Goal: Information Seeking & Learning: Learn about a topic

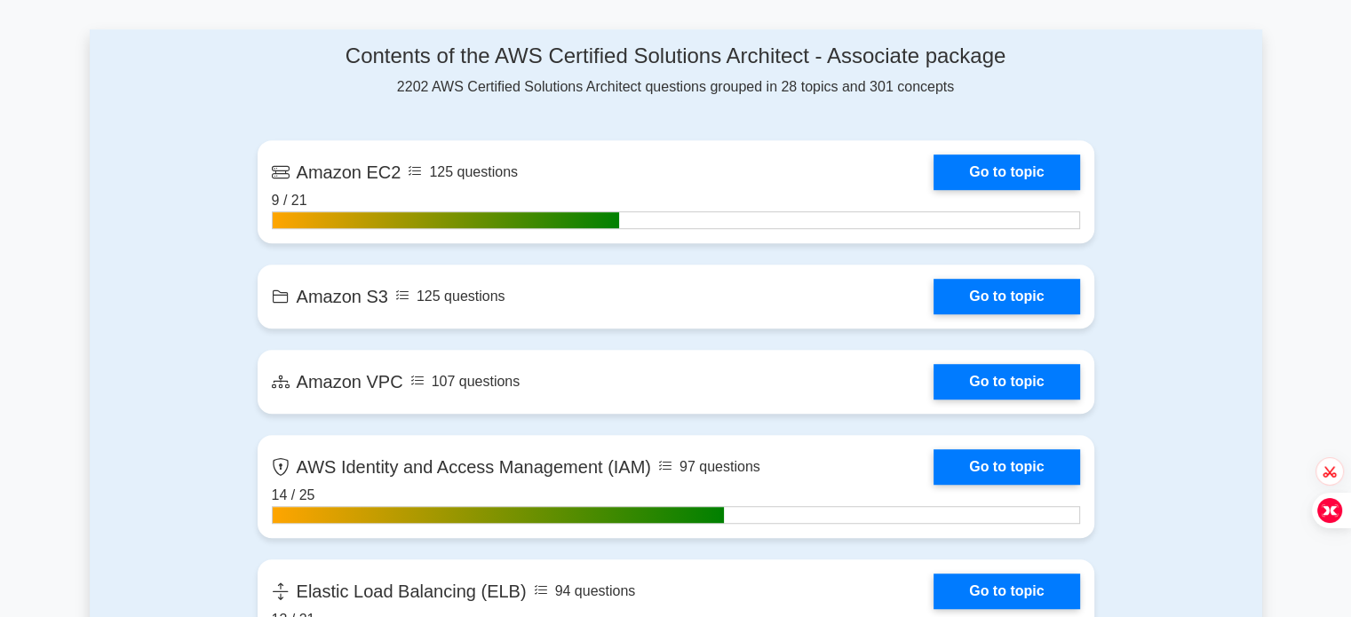
scroll to position [1127, 0]
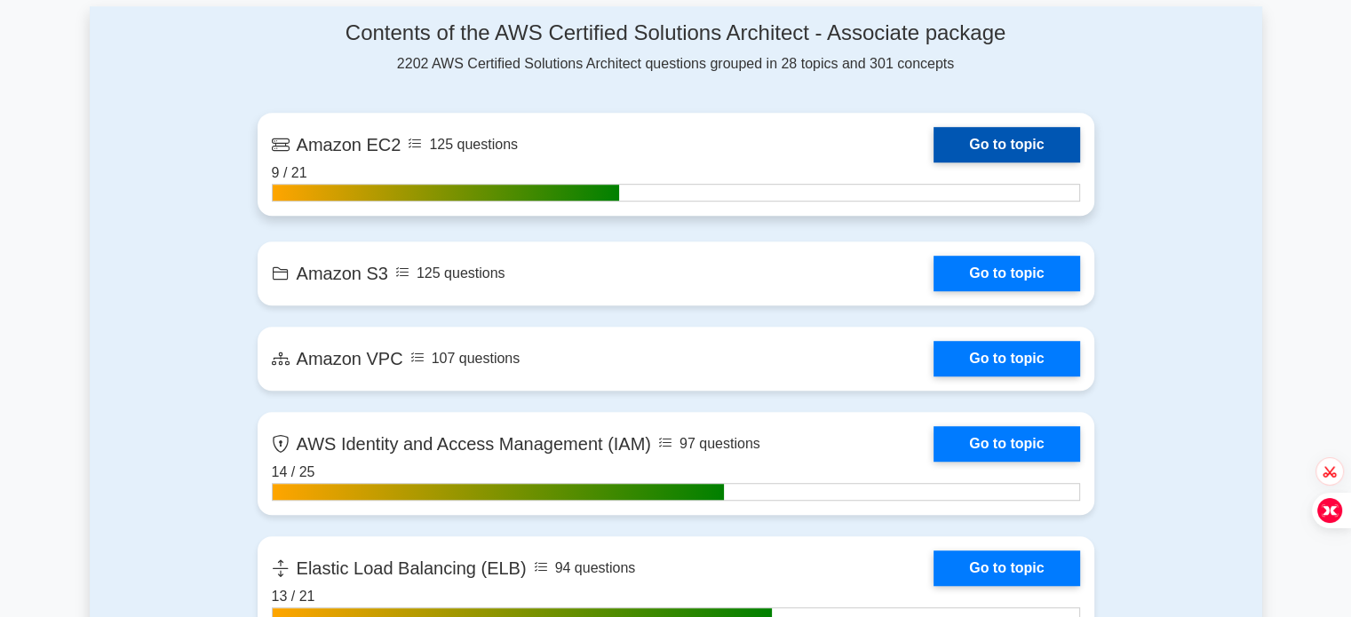
click at [1023, 142] on link "Go to topic" at bounding box center [1006, 145] width 146 height 36
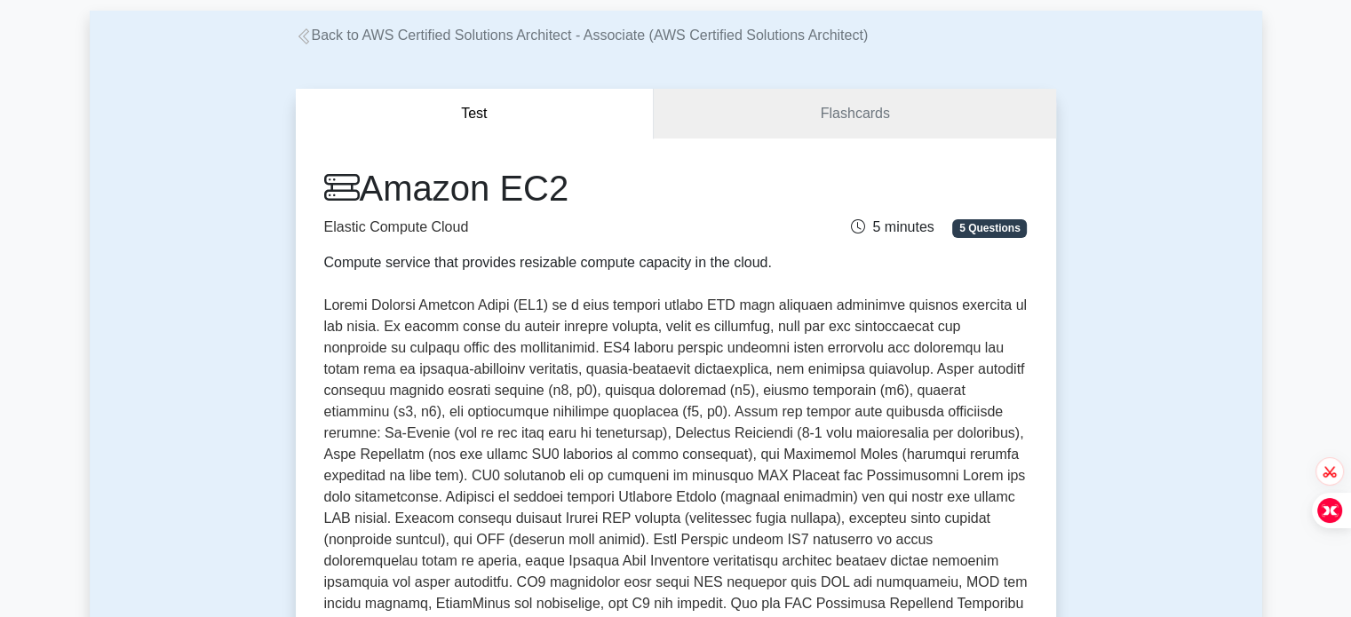
scroll to position [84, 0]
click at [843, 116] on link "Flashcards" at bounding box center [854, 114] width 401 height 51
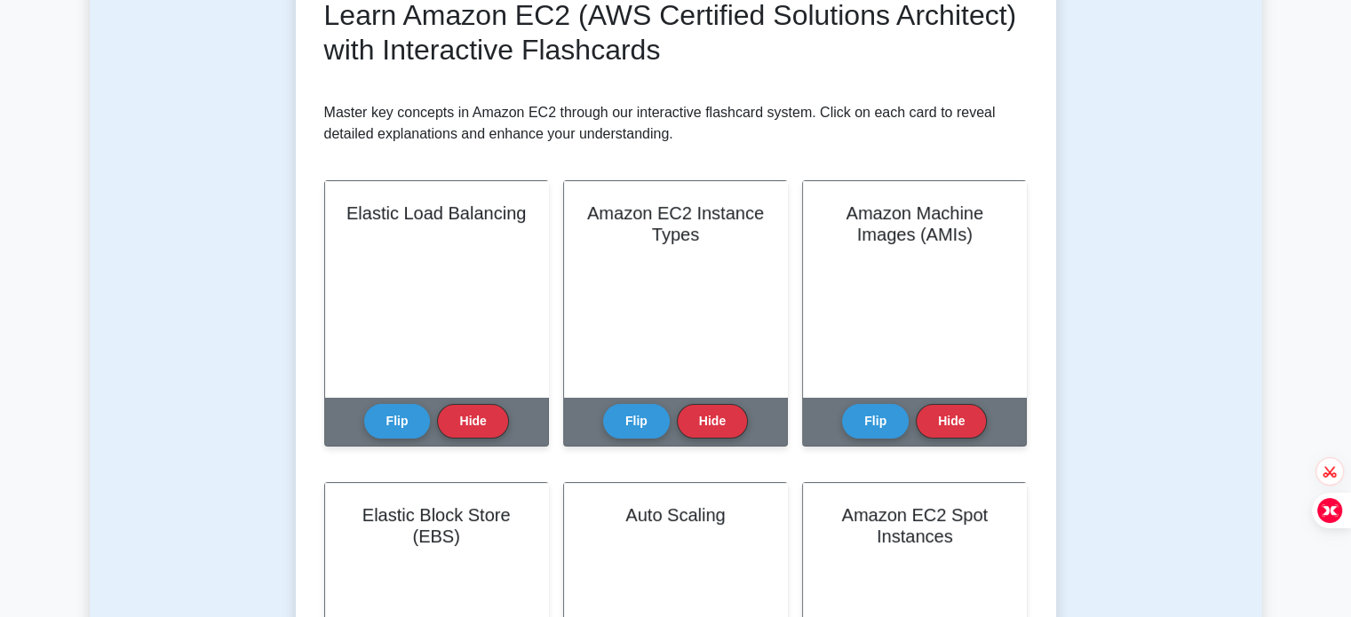
scroll to position [274, 0]
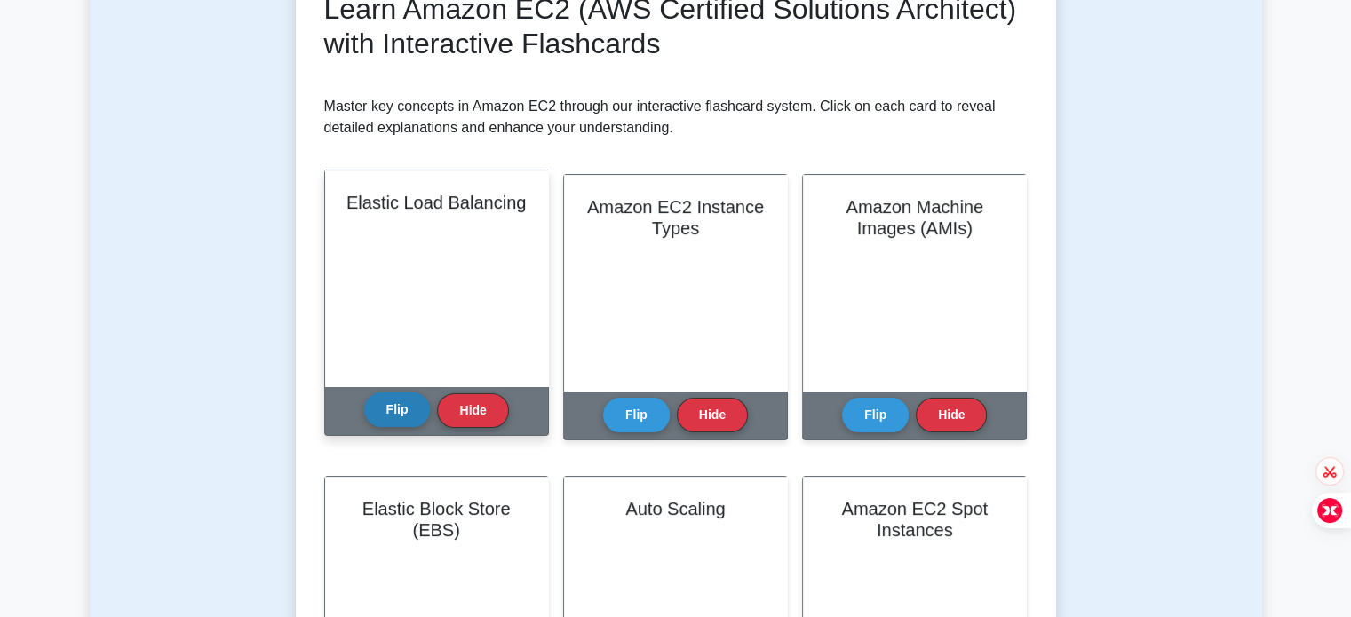
click at [412, 400] on button "Flip" at bounding box center [397, 410] width 67 height 35
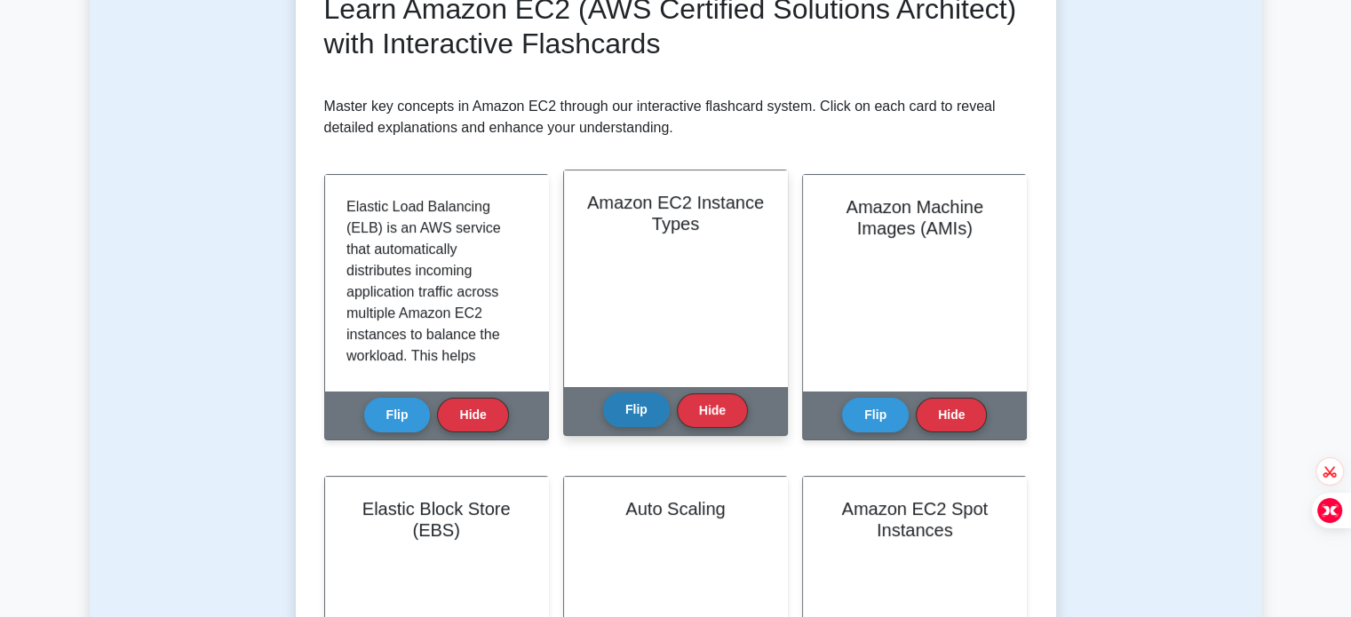
click at [633, 406] on button "Flip" at bounding box center [636, 410] width 67 height 35
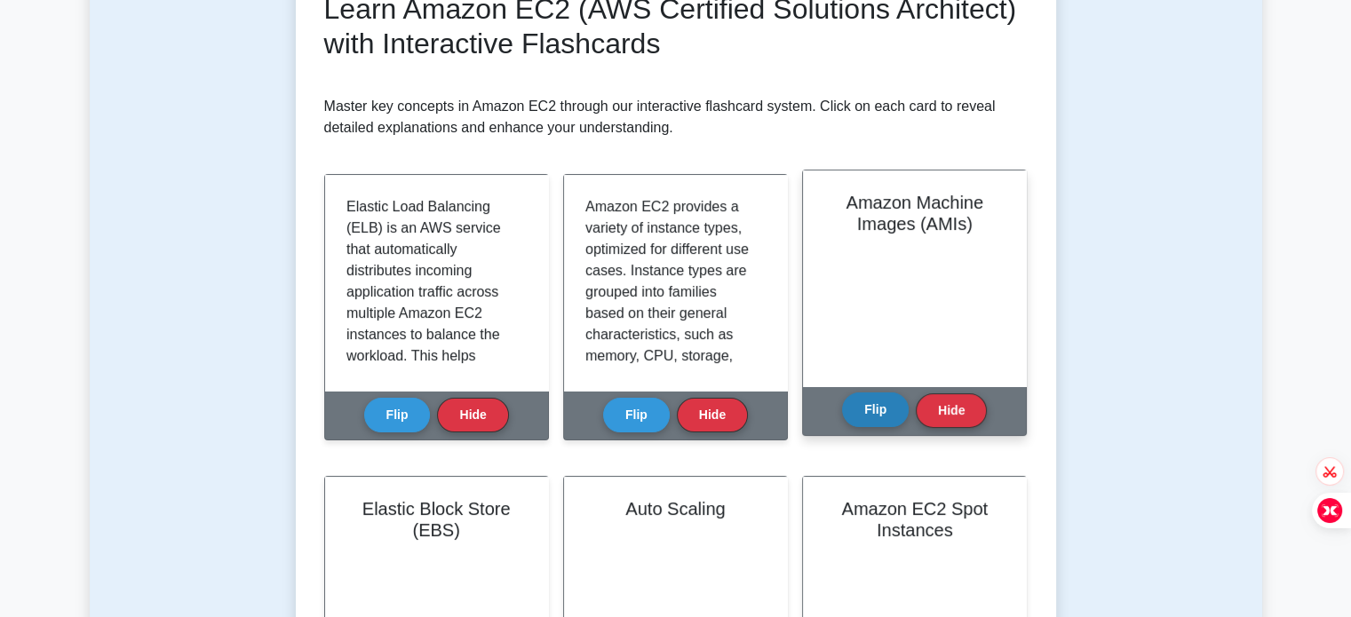
click at [889, 401] on button "Flip" at bounding box center [875, 410] width 67 height 35
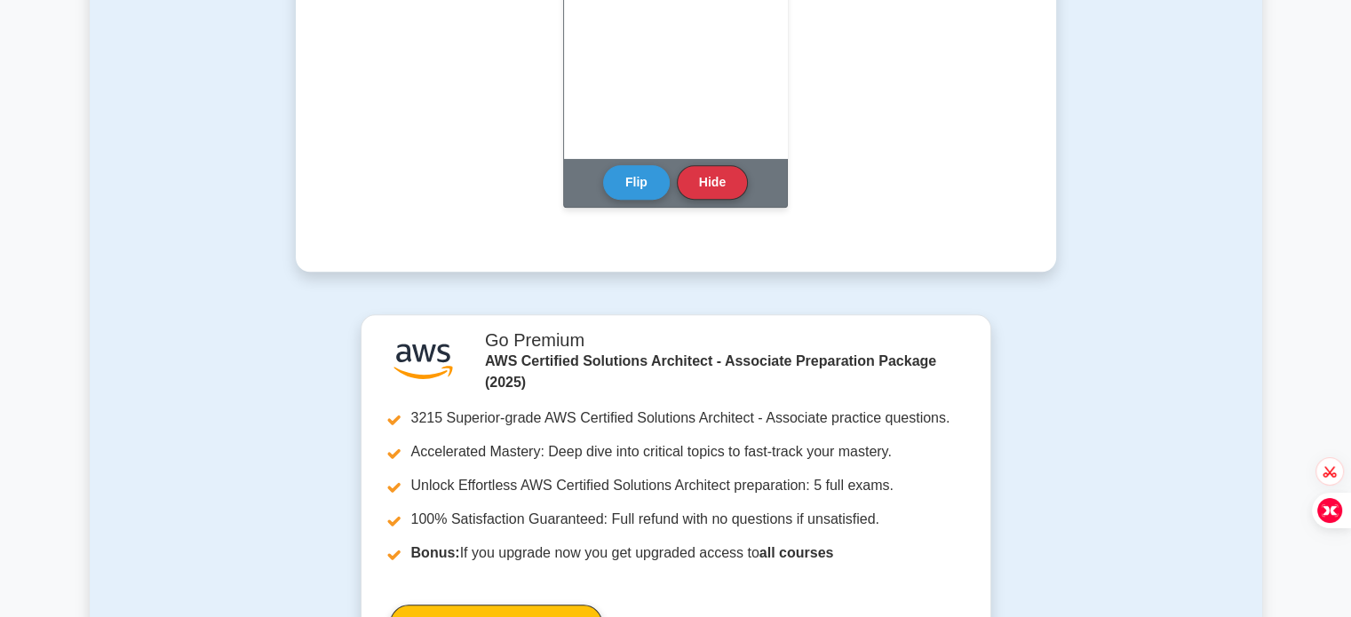
scroll to position [1708, 0]
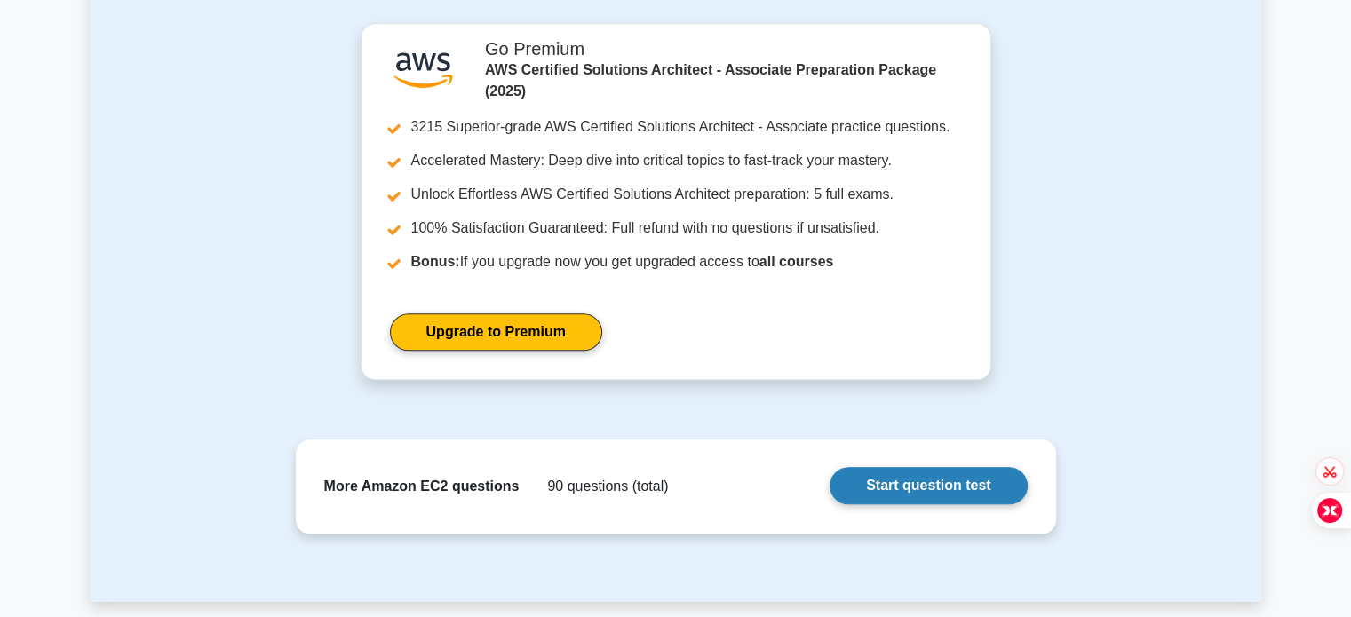
click at [968, 484] on link "Start question test" at bounding box center [928, 485] width 197 height 37
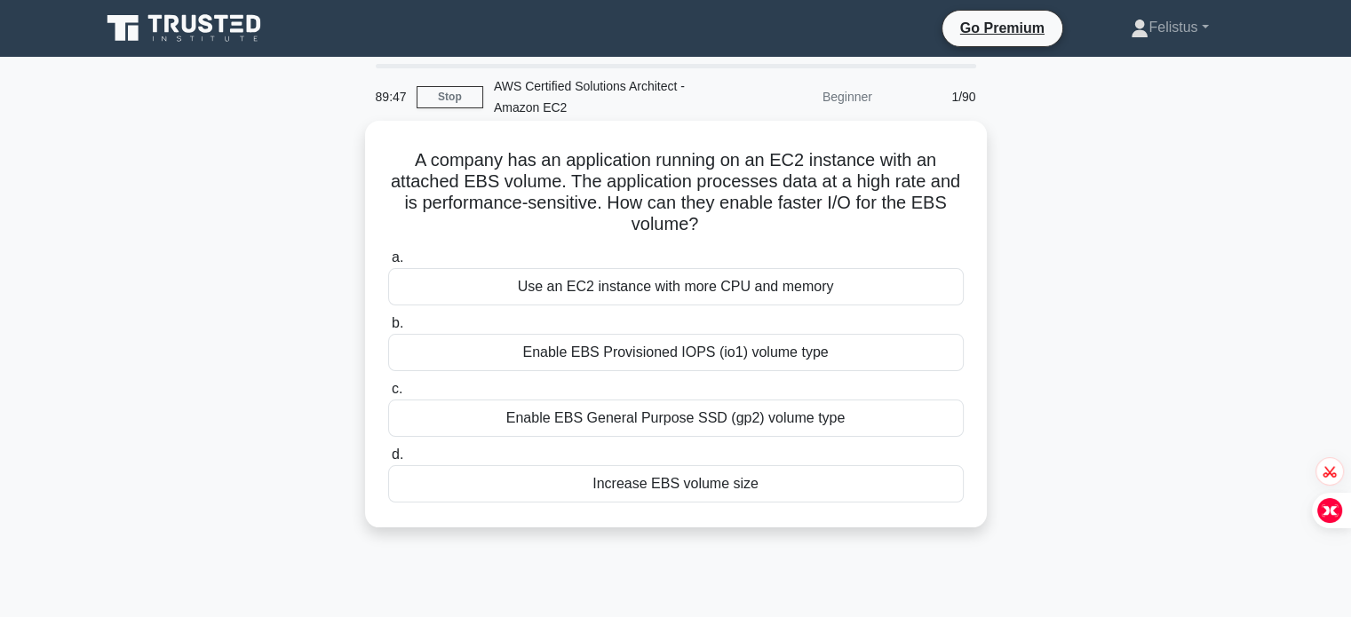
click at [789, 345] on div "Enable EBS Provisioned IOPS (io1) volume type" at bounding box center [676, 352] width 576 height 37
click at [388, 330] on input "b. Enable EBS Provisioned IOPS (io1) volume type" at bounding box center [388, 324] width 0 height 12
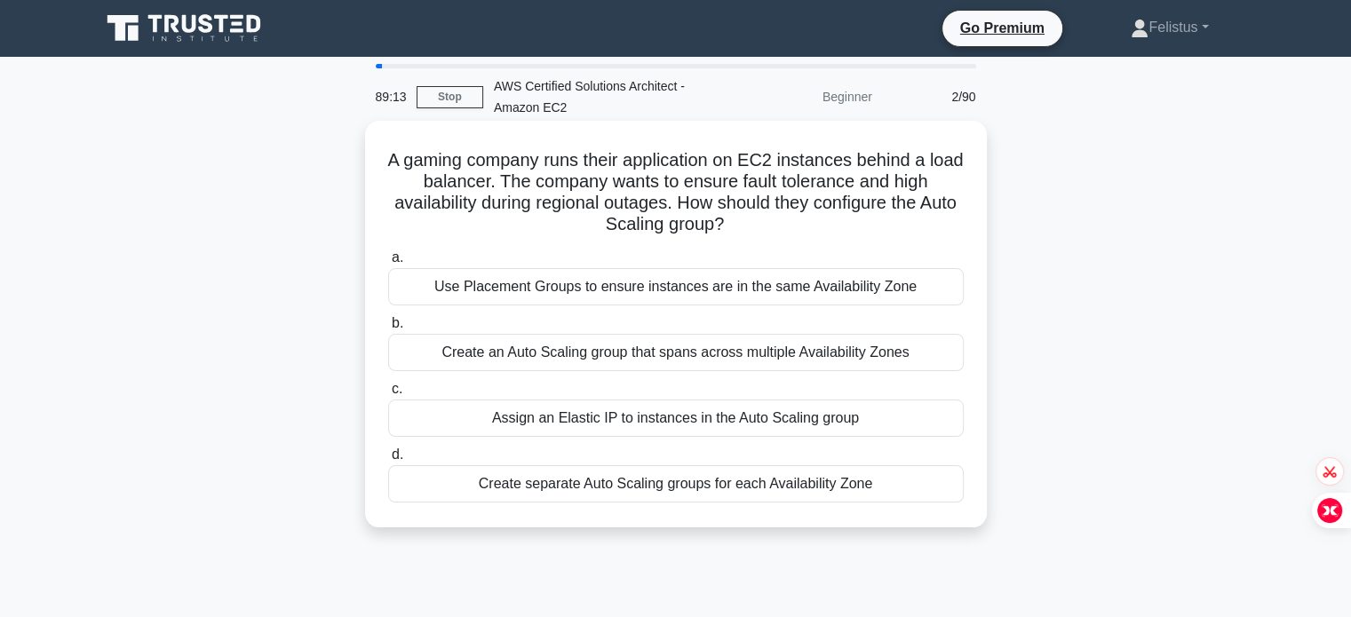
click at [764, 364] on div "Create an Auto Scaling group that spans across multiple Availability Zones" at bounding box center [676, 352] width 576 height 37
click at [388, 330] on input "b. Create an Auto Scaling group that spans across multiple Availability Zones" at bounding box center [388, 324] width 0 height 12
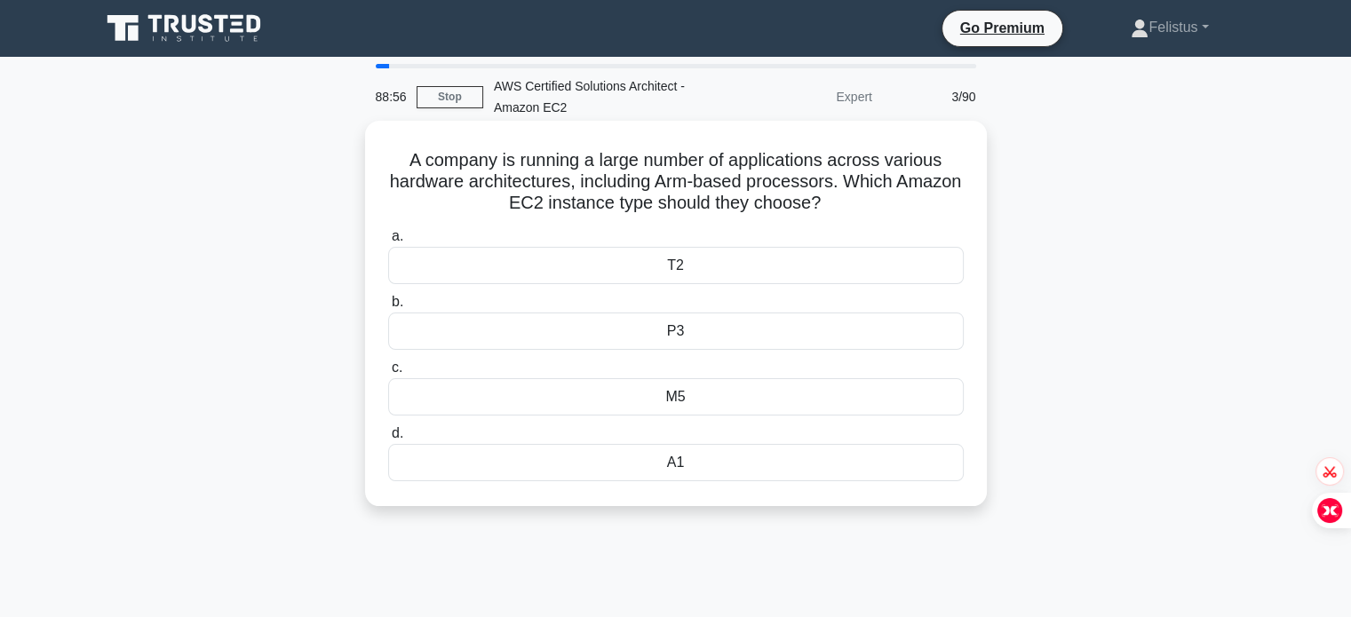
click at [783, 401] on div "M5" at bounding box center [676, 396] width 576 height 37
click at [388, 374] on input "c. M5" at bounding box center [388, 368] width 0 height 12
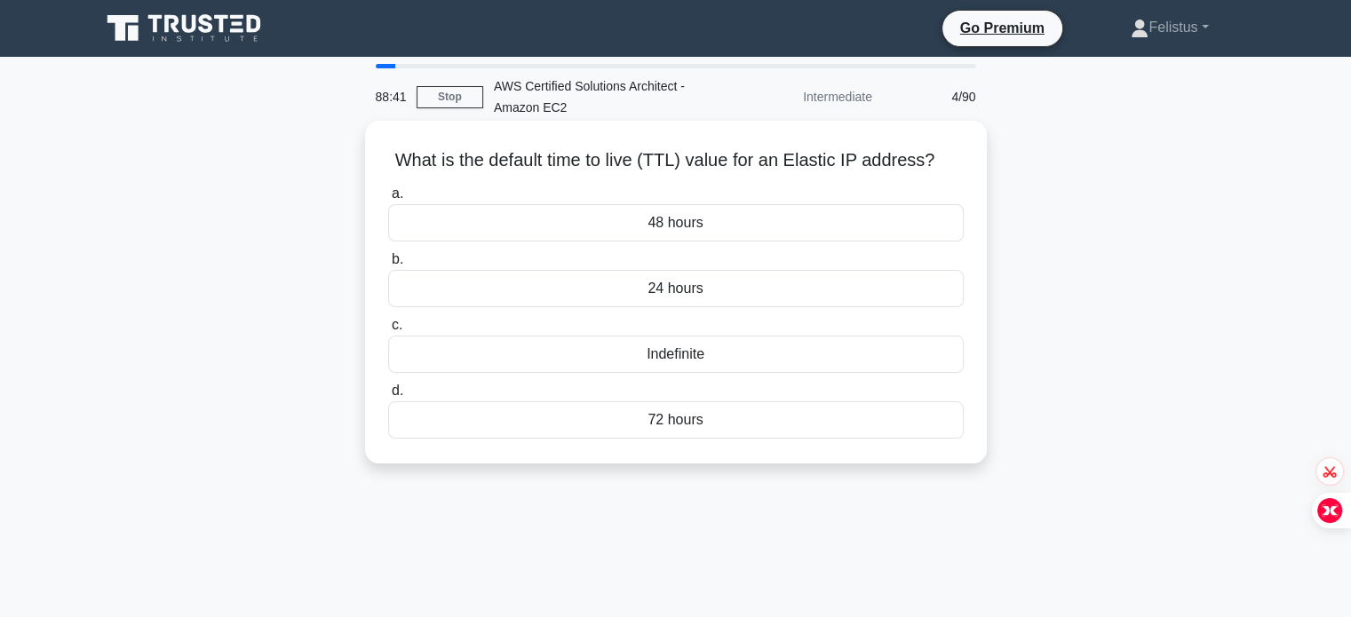
drag, startPoint x: 394, startPoint y: 161, endPoint x: 965, endPoint y: 136, distance: 571.6
click at [965, 136] on div "What is the default time to live (TTL) value for an Elastic IP address? .spinne…" at bounding box center [675, 292] width 607 height 329
copy h5 "What is the default time to live (TTL) value for an Elastic IP address?"
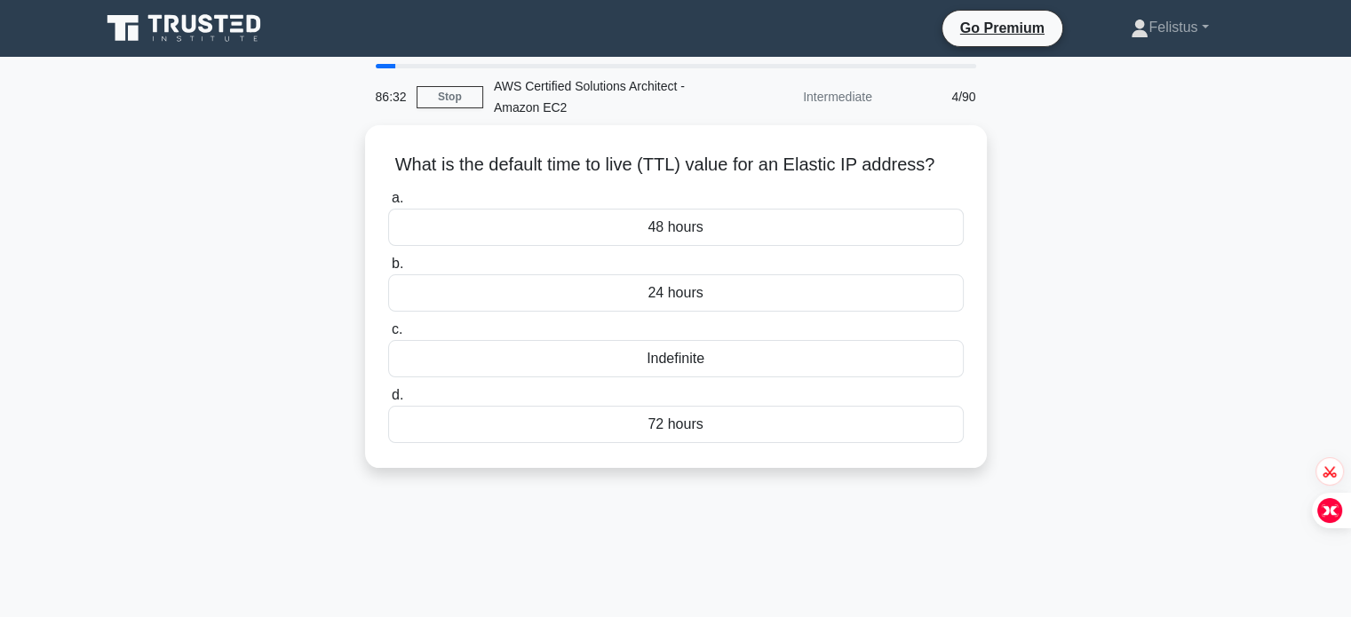
click at [1088, 354] on div "What is the default time to live (TTL) value for an Elastic IP address? .spinne…" at bounding box center [676, 307] width 1172 height 364
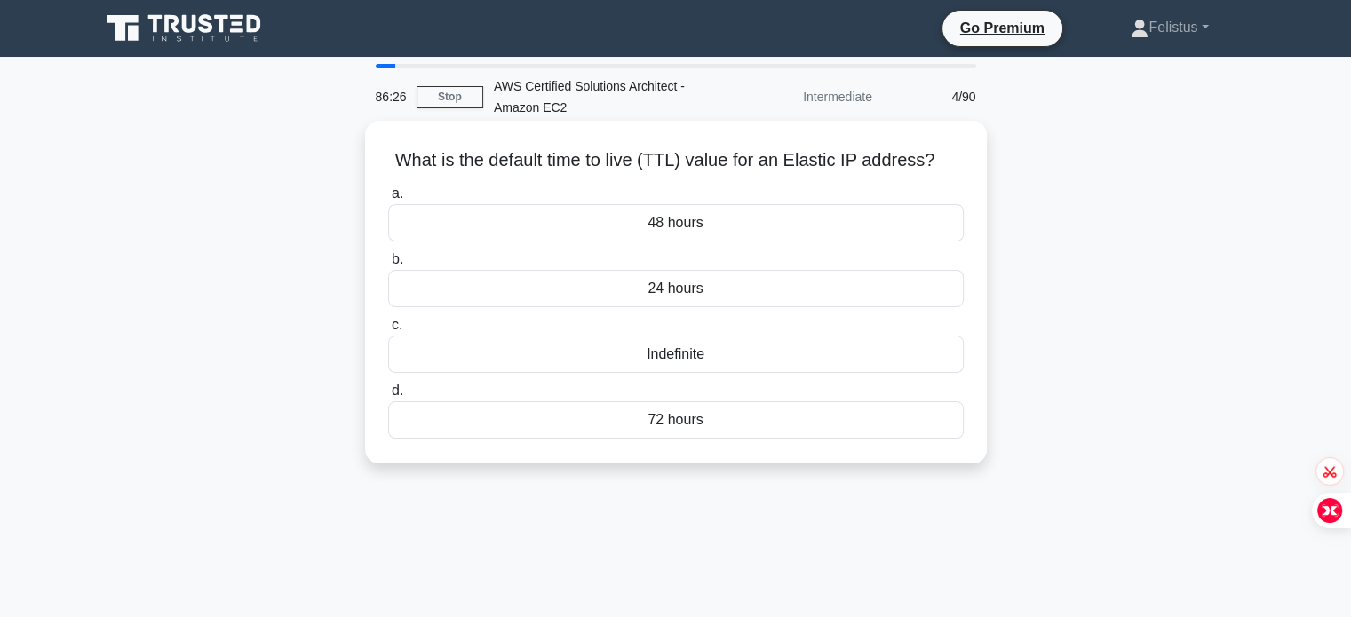
drag, startPoint x: 387, startPoint y: 159, endPoint x: 816, endPoint y: 448, distance: 517.0
click at [816, 448] on div "What is the default time to live (TTL) value for an Elastic IP address? .spinne…" at bounding box center [675, 292] width 607 height 329
copy div "What is the default time to live (TTL) value for an Elastic IP address? .spinne…"
click at [715, 361] on div "Indefinite" at bounding box center [676, 354] width 576 height 37
click at [388, 331] on input "c. Indefinite" at bounding box center [388, 326] width 0 height 12
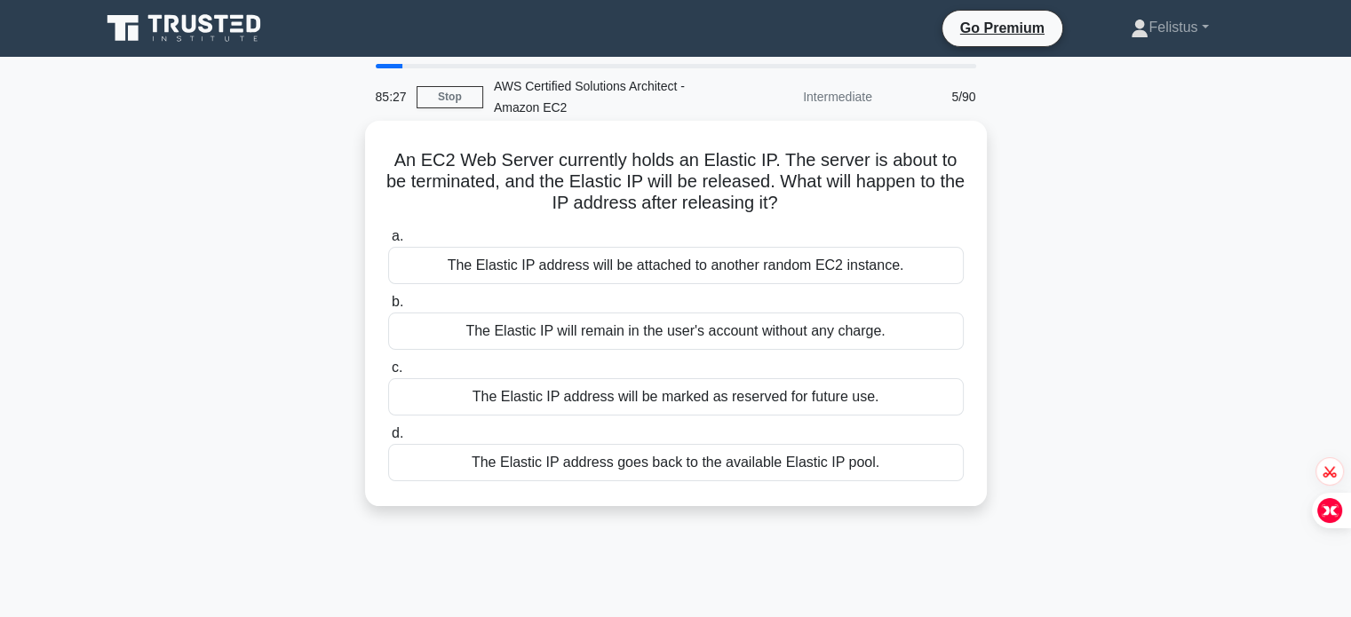
click at [661, 461] on div "The Elastic IP address goes back to the available Elastic IP pool." at bounding box center [676, 462] width 576 height 37
click at [388, 440] on input "d. The Elastic IP address goes back to the available Elastic IP pool." at bounding box center [388, 434] width 0 height 12
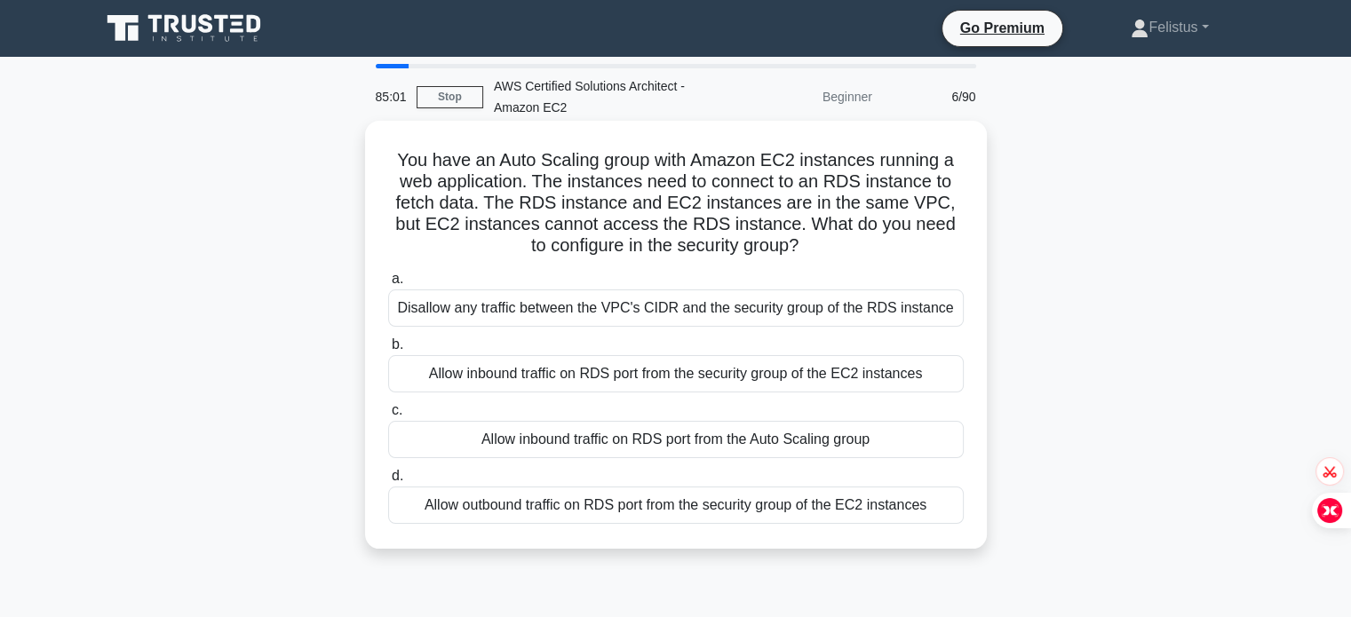
click at [678, 504] on div "Allow outbound traffic on RDS port from the security group of the EC2 instances" at bounding box center [676, 505] width 576 height 37
click at [388, 482] on input "d. Allow outbound traffic on RDS port from the security group of the EC2 instan…" at bounding box center [388, 477] width 0 height 12
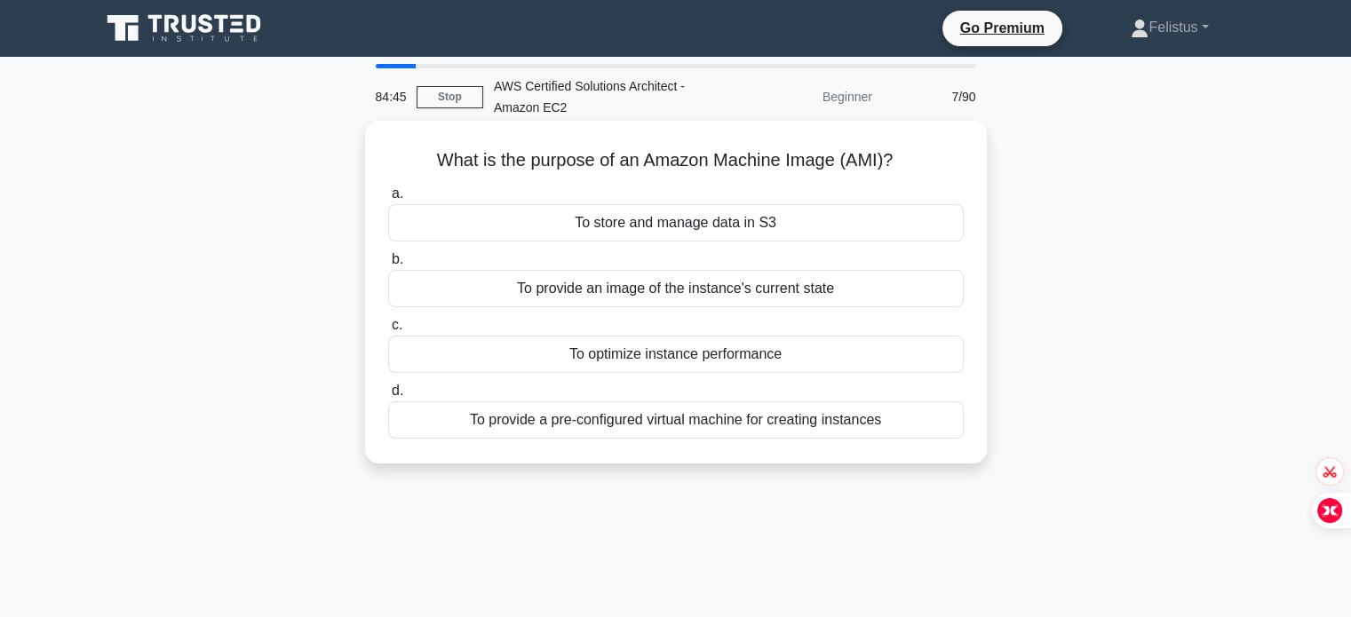
click at [754, 290] on div "To provide an image of the instance's current state" at bounding box center [676, 288] width 576 height 37
click at [388, 266] on input "b. To provide an image of the instance's current state" at bounding box center [388, 260] width 0 height 12
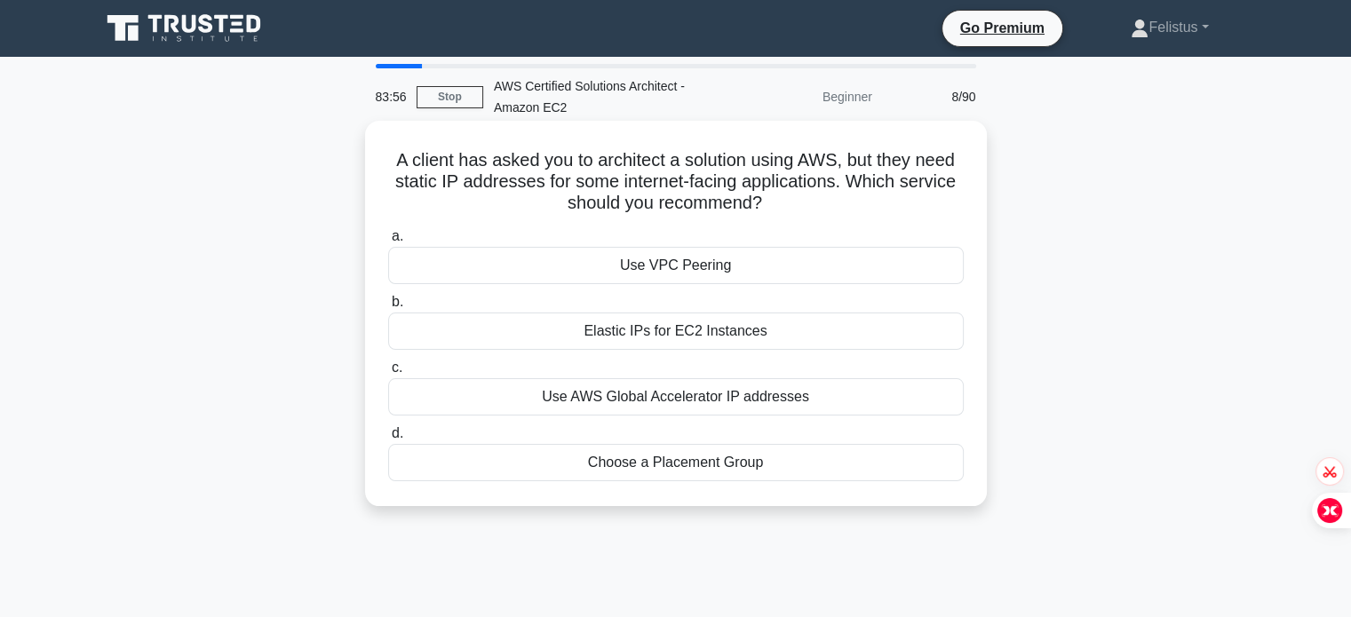
click at [735, 332] on div "Elastic IPs for EC2 Instances" at bounding box center [676, 331] width 576 height 37
click at [388, 308] on input "b. Elastic IPs for EC2 Instances" at bounding box center [388, 303] width 0 height 12
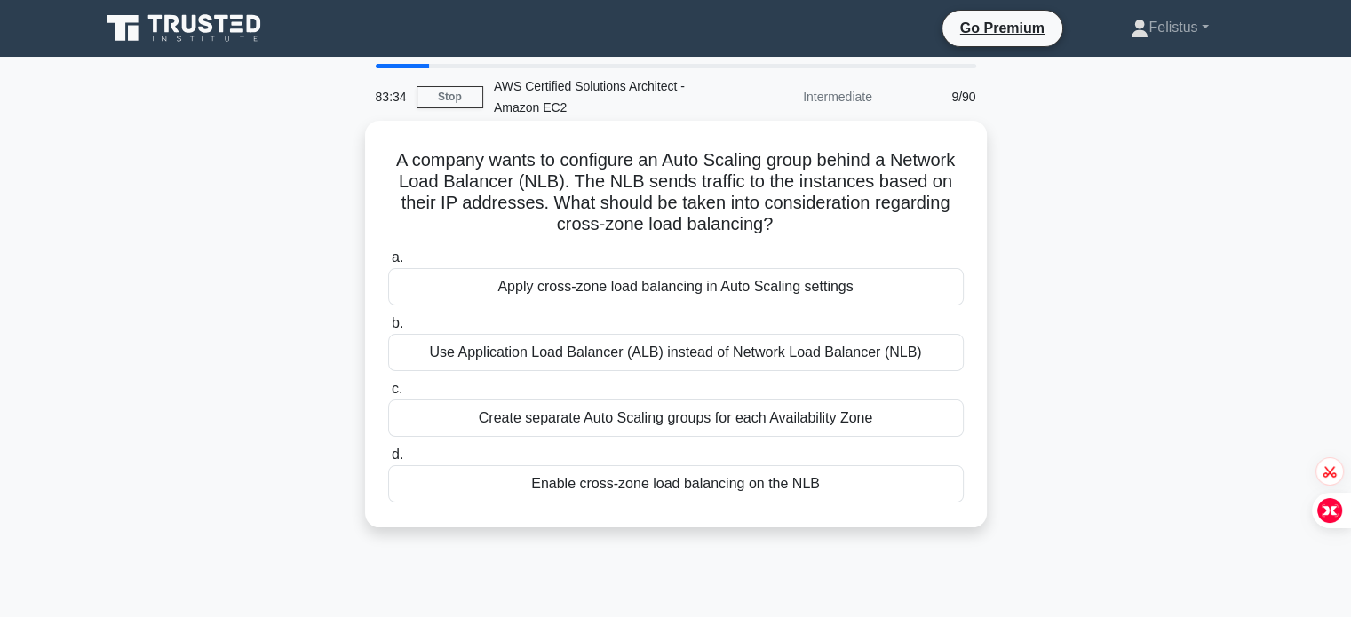
click at [579, 483] on div "Enable cross-zone load balancing on the NLB" at bounding box center [676, 483] width 576 height 37
click at [388, 461] on input "d. Enable cross-zone load balancing on the NLB" at bounding box center [388, 455] width 0 height 12
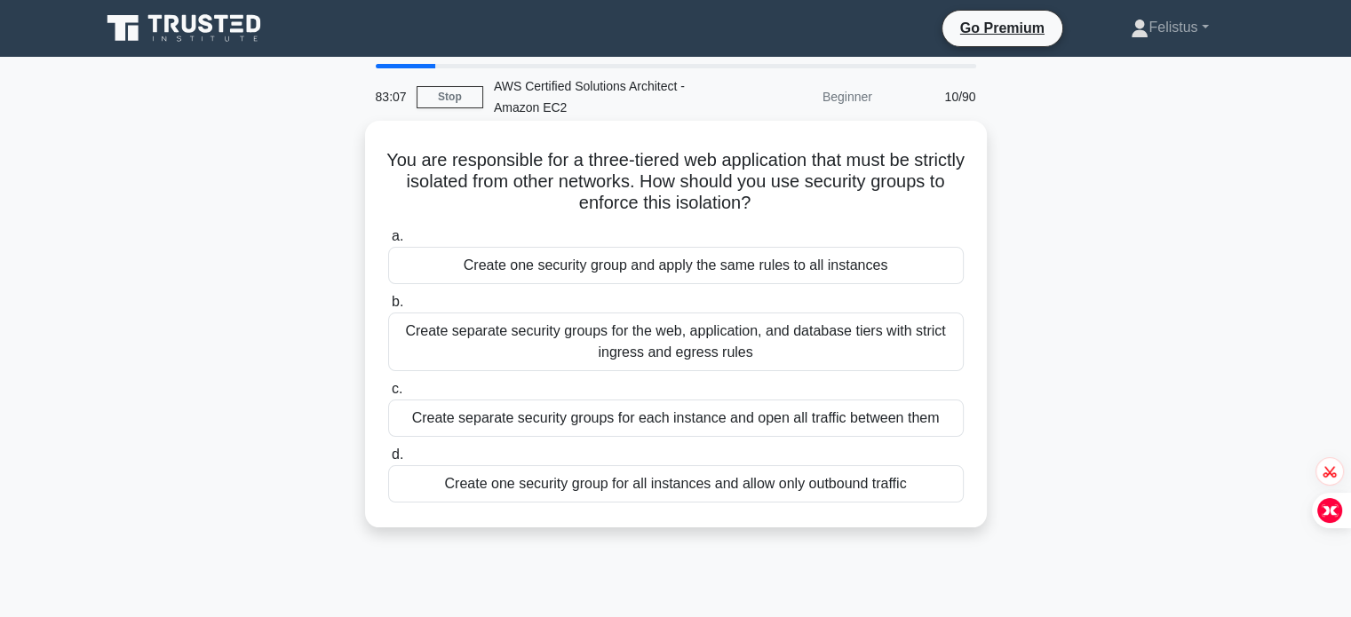
click at [544, 352] on div "Create separate security groups for the web, application, and database tiers wi…" at bounding box center [676, 342] width 576 height 59
click at [388, 308] on input "b. Create separate security groups for the web, application, and database tiers…" at bounding box center [388, 303] width 0 height 12
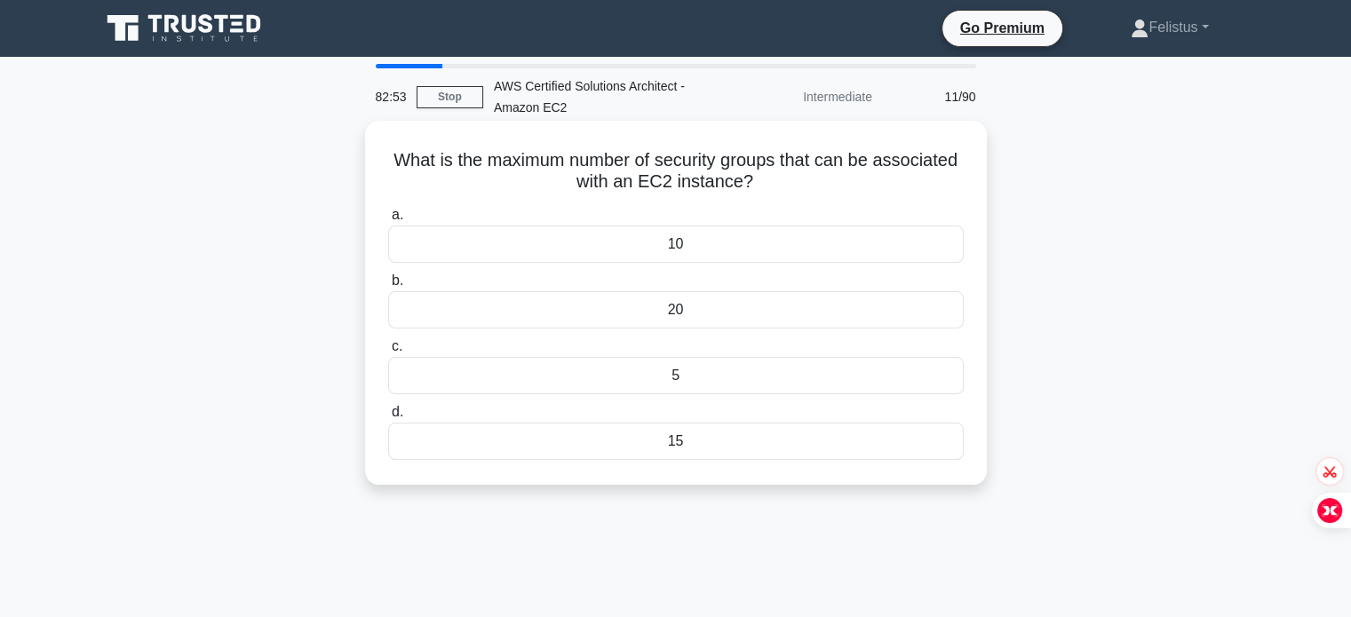
click at [670, 390] on div "5" at bounding box center [676, 375] width 576 height 37
click at [388, 353] on input "c. 5" at bounding box center [388, 347] width 0 height 12
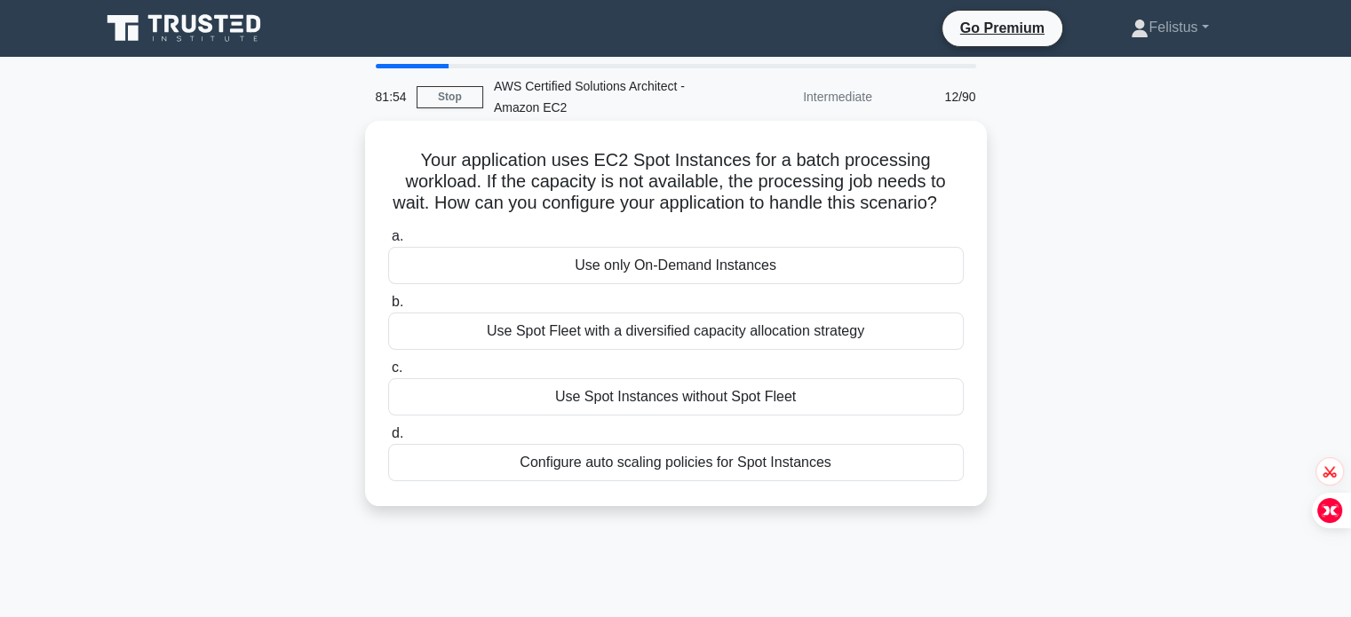
click at [626, 481] on div "Configure auto scaling policies for Spot Instances" at bounding box center [676, 462] width 576 height 37
click at [388, 440] on input "d. Configure auto scaling policies for Spot Instances" at bounding box center [388, 434] width 0 height 12
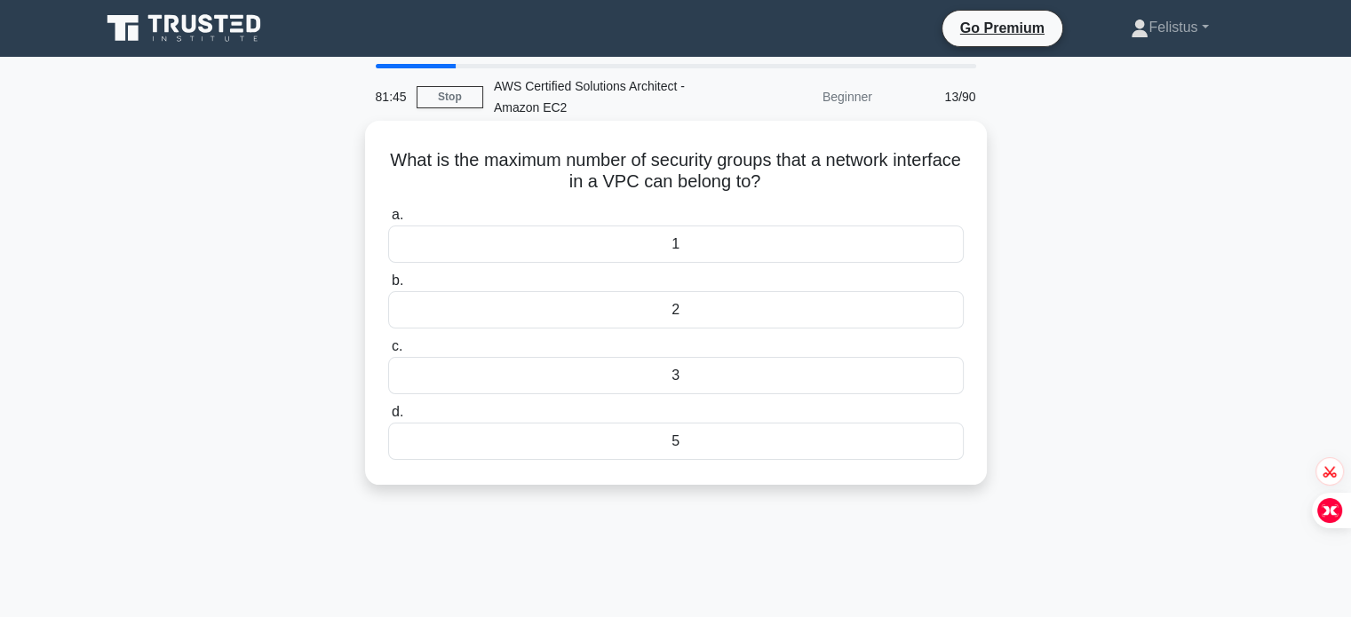
click at [672, 435] on div "5" at bounding box center [676, 441] width 576 height 37
click at [388, 418] on input "d. 5" at bounding box center [388, 413] width 0 height 12
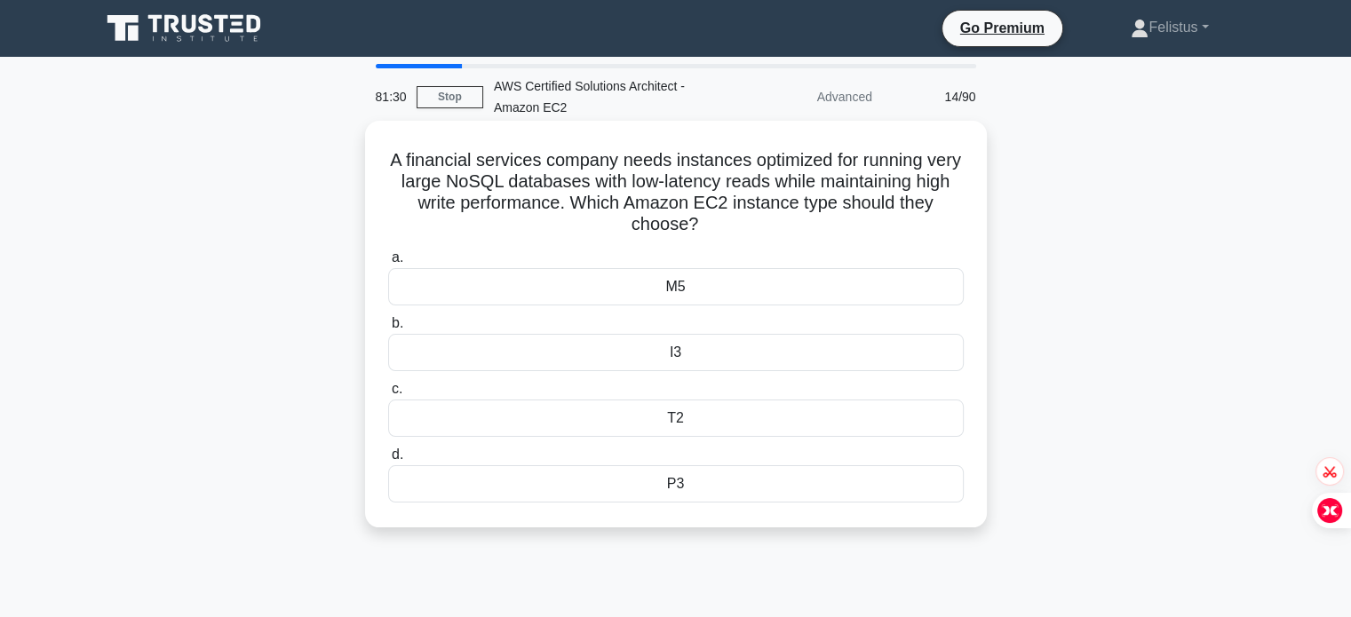
click at [682, 427] on div "T2" at bounding box center [676, 418] width 576 height 37
click at [388, 395] on input "c. T2" at bounding box center [388, 390] width 0 height 12
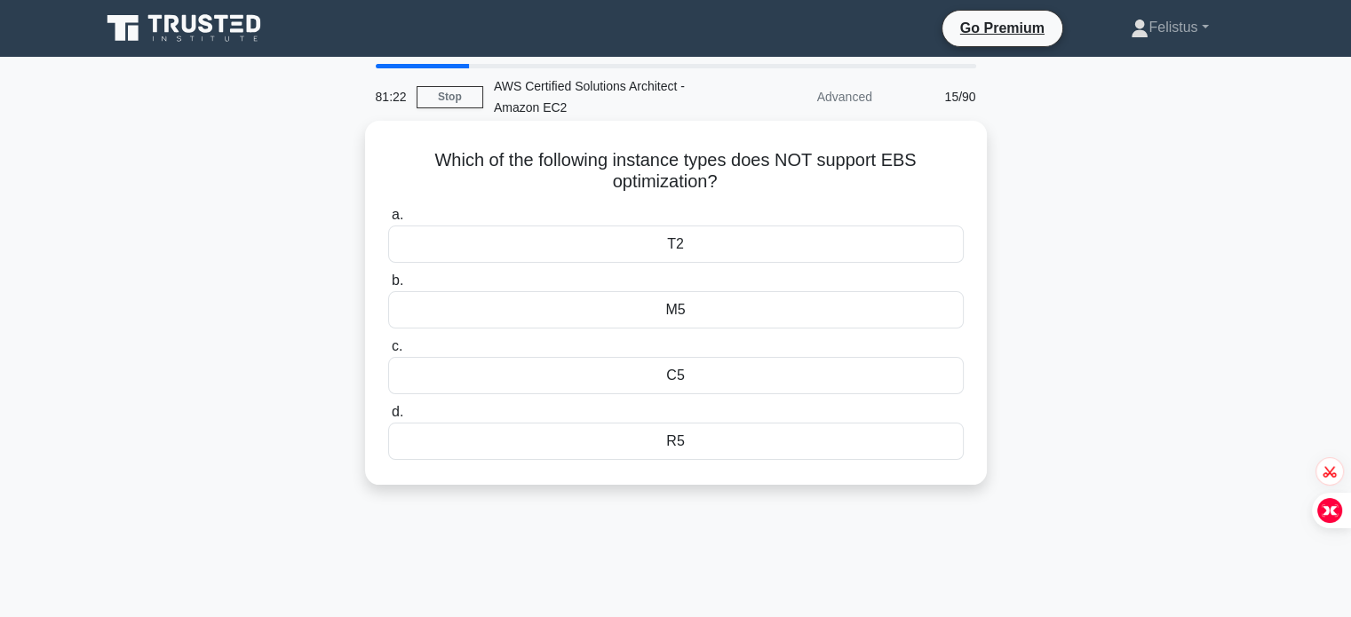
click at [689, 372] on div "C5" at bounding box center [676, 375] width 576 height 37
click at [388, 353] on input "c. C5" at bounding box center [388, 347] width 0 height 12
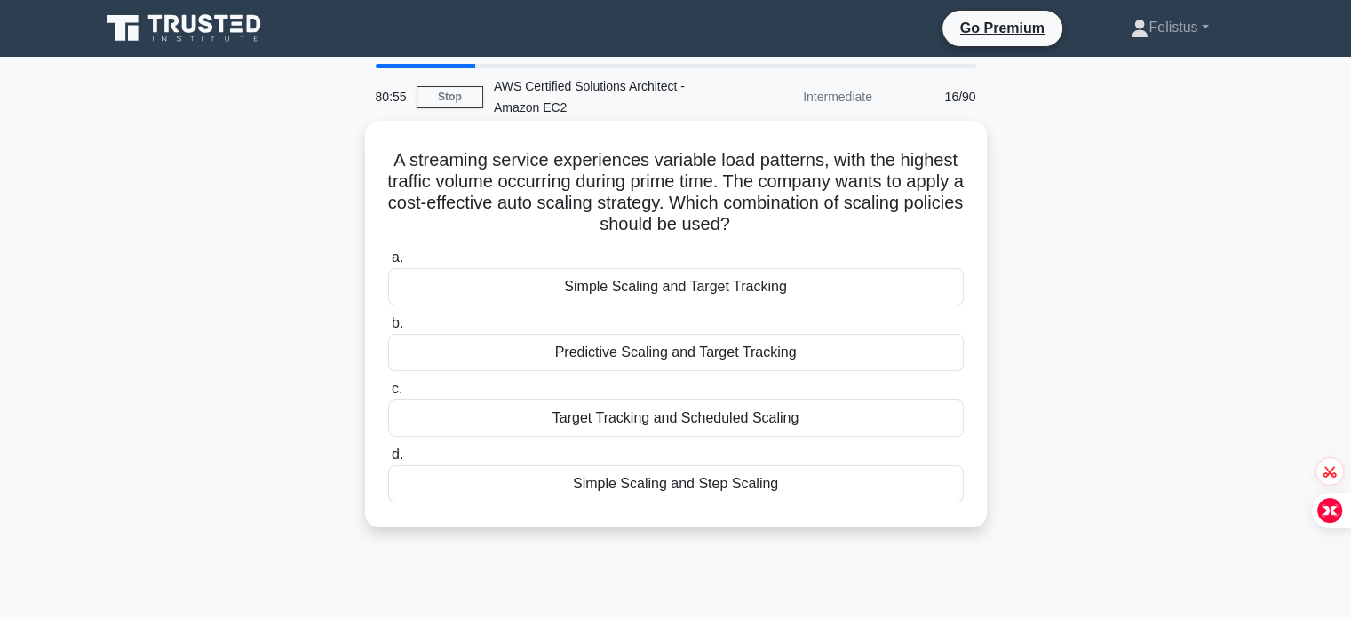
click at [745, 364] on div "Predictive Scaling and Target Tracking" at bounding box center [676, 352] width 576 height 37
click at [388, 330] on input "b. Predictive Scaling and Target Tracking" at bounding box center [388, 324] width 0 height 12
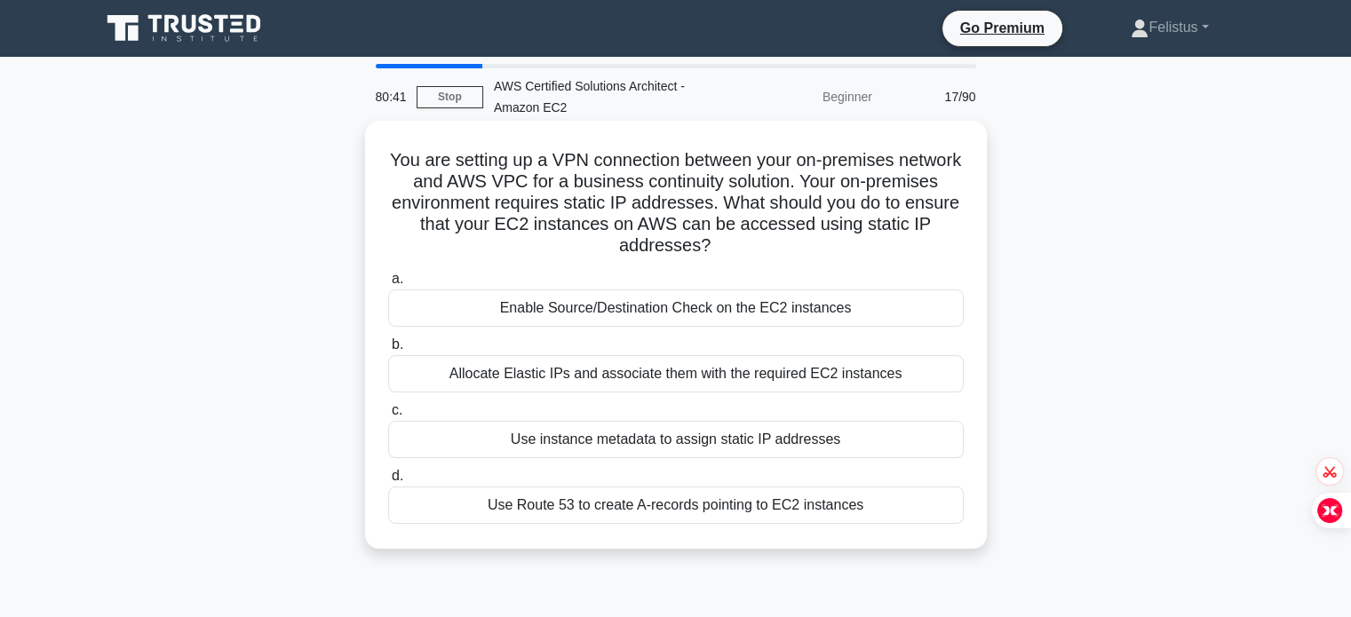
click at [702, 384] on div "Allocate Elastic IPs and associate them with the required EC2 instances" at bounding box center [676, 373] width 576 height 37
click at [388, 351] on input "b. Allocate Elastic IPs and associate them with the required EC2 instances" at bounding box center [388, 345] width 0 height 12
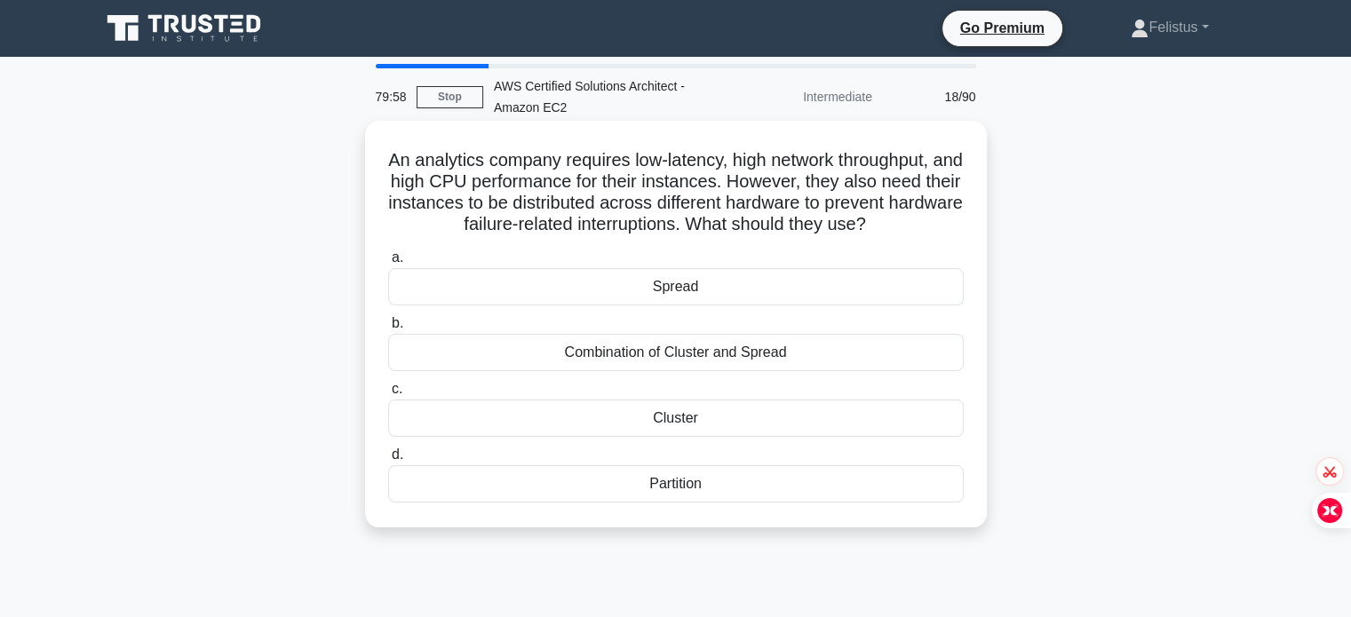
click at [723, 295] on div "Spread" at bounding box center [676, 286] width 576 height 37
click at [388, 264] on input "a. Spread" at bounding box center [388, 258] width 0 height 12
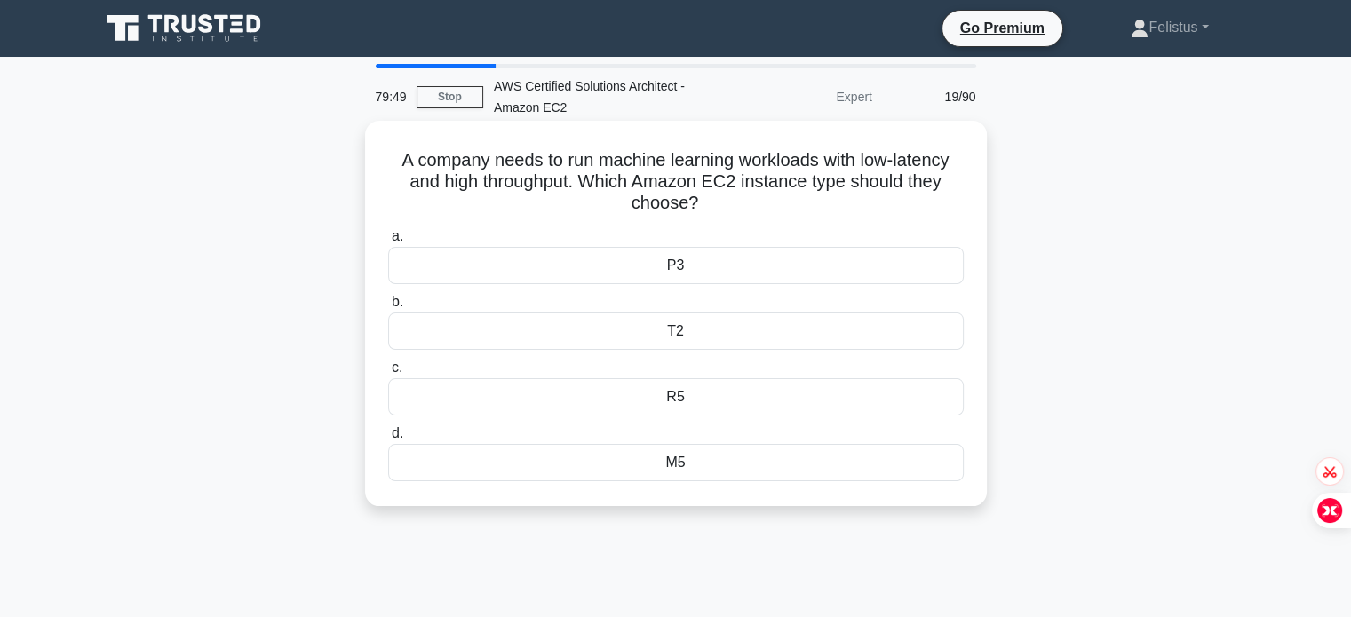
click at [687, 458] on div "M5" at bounding box center [676, 462] width 576 height 37
click at [388, 440] on input "d. M5" at bounding box center [388, 434] width 0 height 12
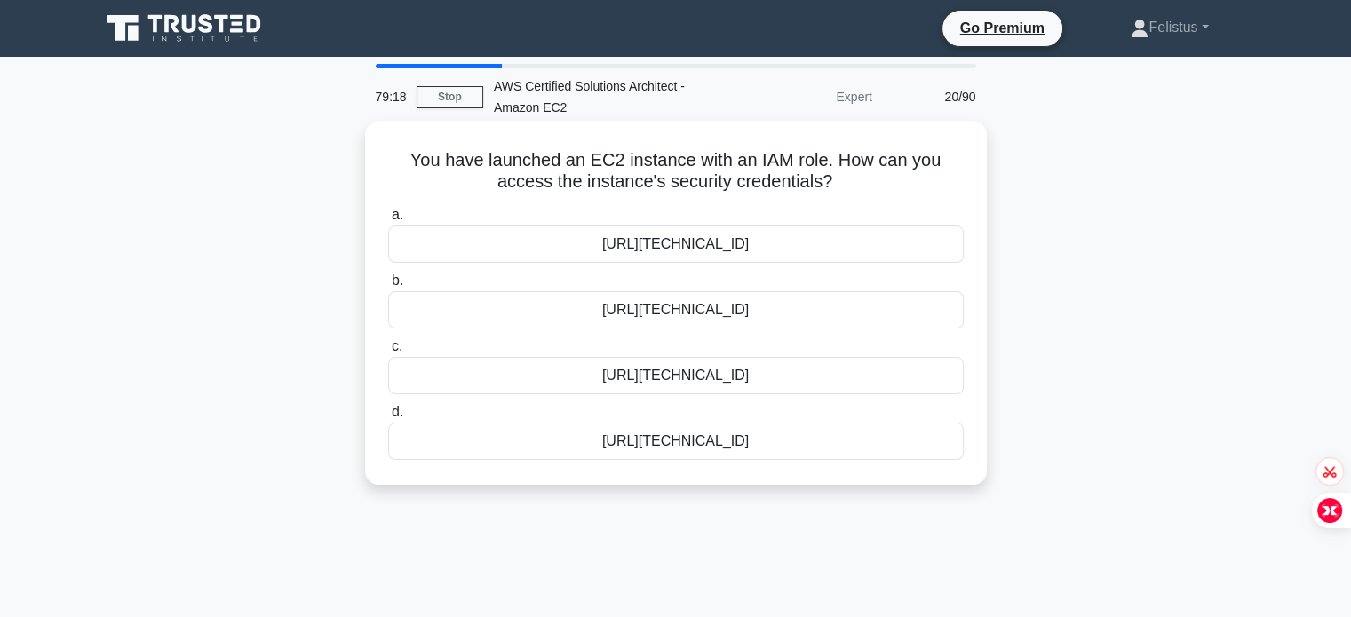
click at [681, 381] on div "[URL][TECHNICAL_ID]" at bounding box center [676, 375] width 576 height 37
click at [388, 353] on input "c. http://169.254.169.254/latest/user-data/iam/security-credentials" at bounding box center [388, 347] width 0 height 12
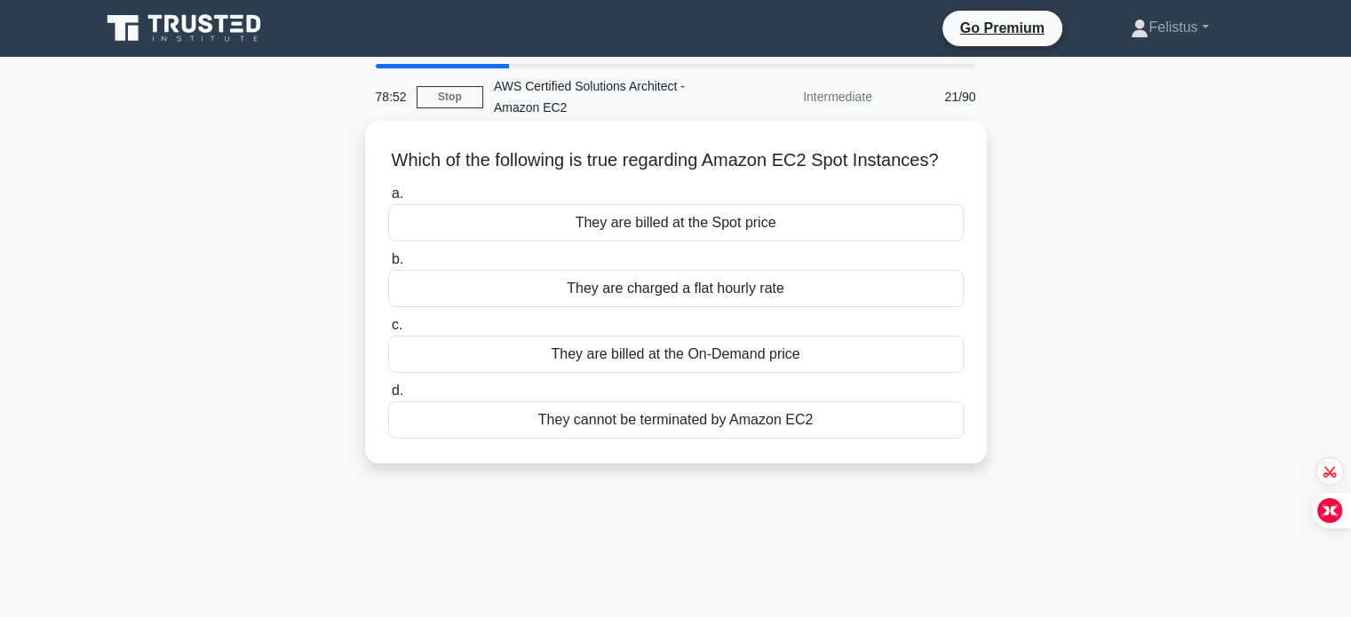
click at [692, 307] on div "They are charged a flat hourly rate" at bounding box center [676, 288] width 576 height 37
click at [388, 266] on input "b. They are charged a flat hourly rate" at bounding box center [388, 260] width 0 height 12
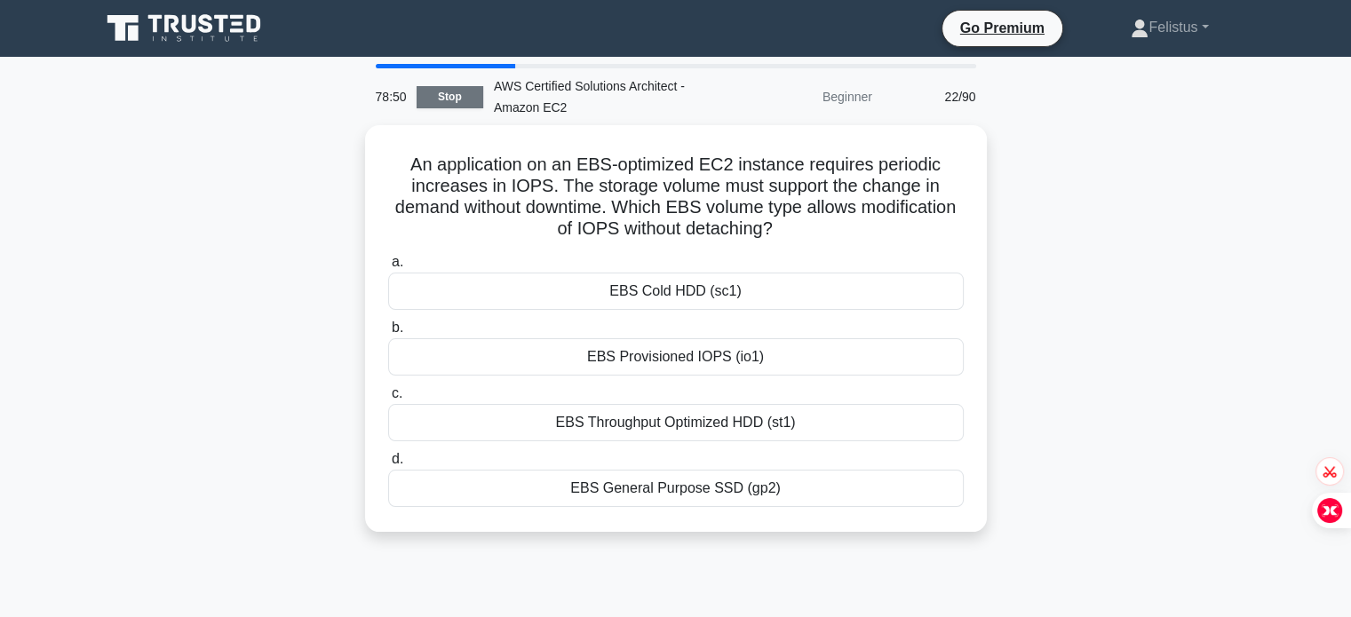
click at [449, 94] on link "Stop" at bounding box center [450, 97] width 67 height 22
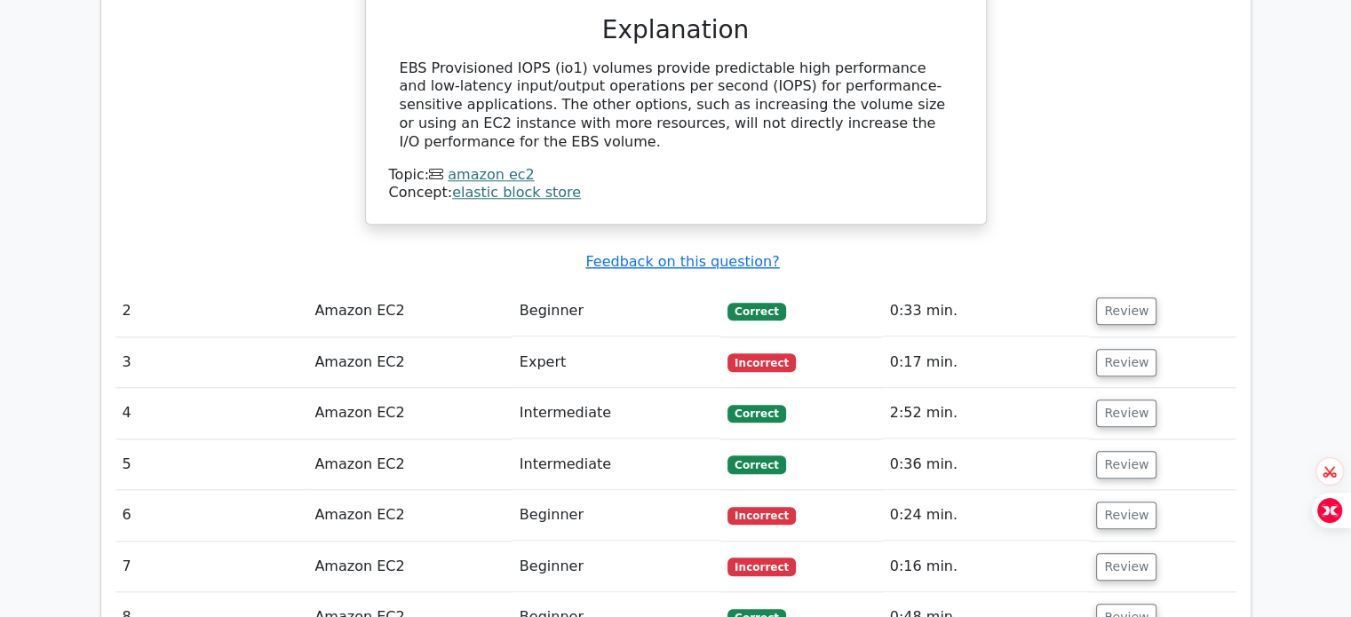
scroll to position [1799, 0]
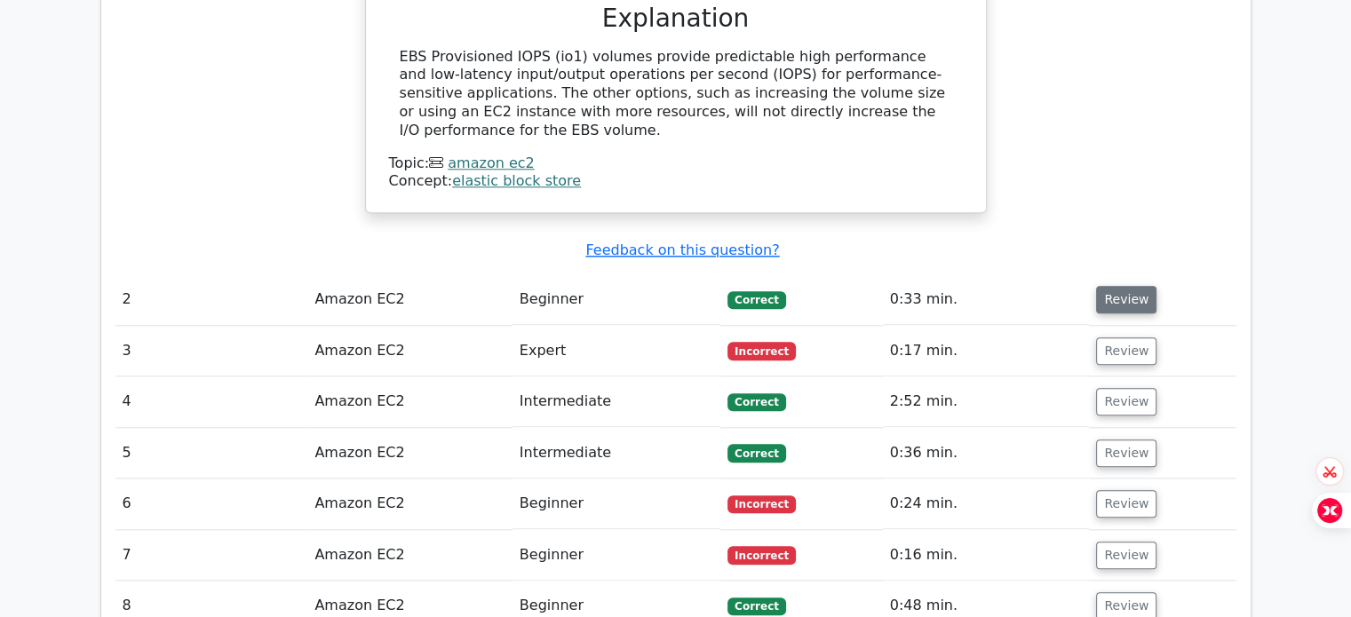
click at [1123, 286] on button "Review" at bounding box center [1126, 300] width 60 height 28
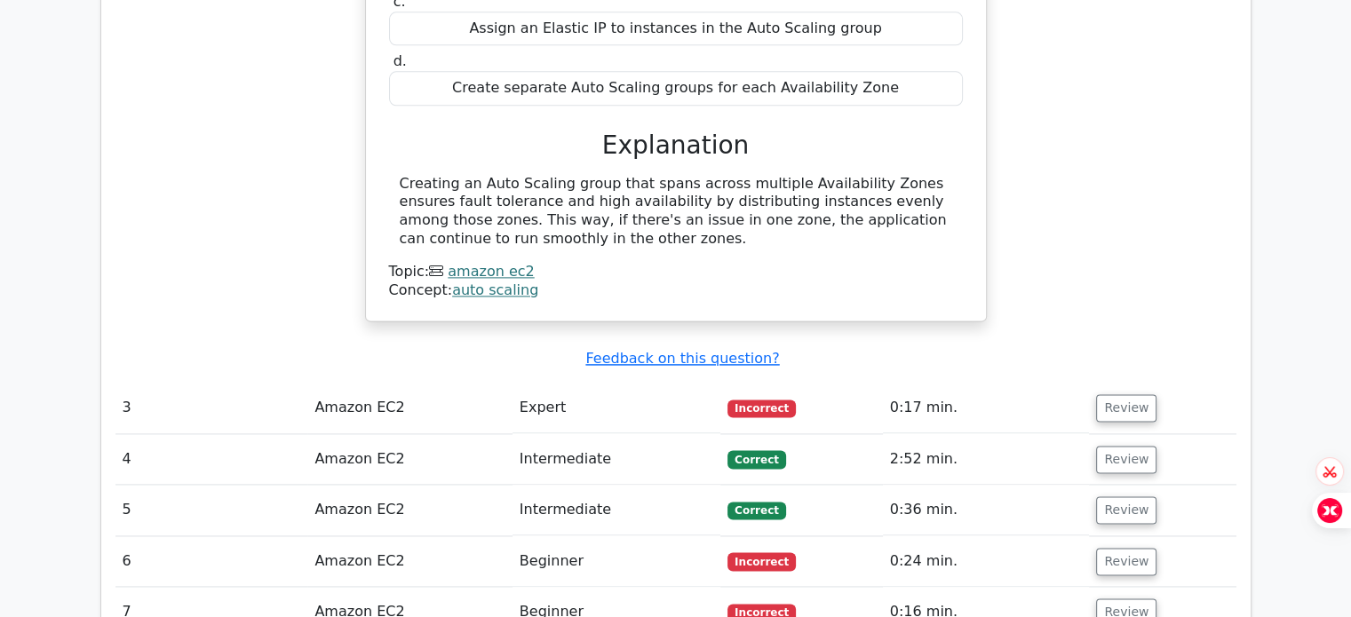
scroll to position [2379, 0]
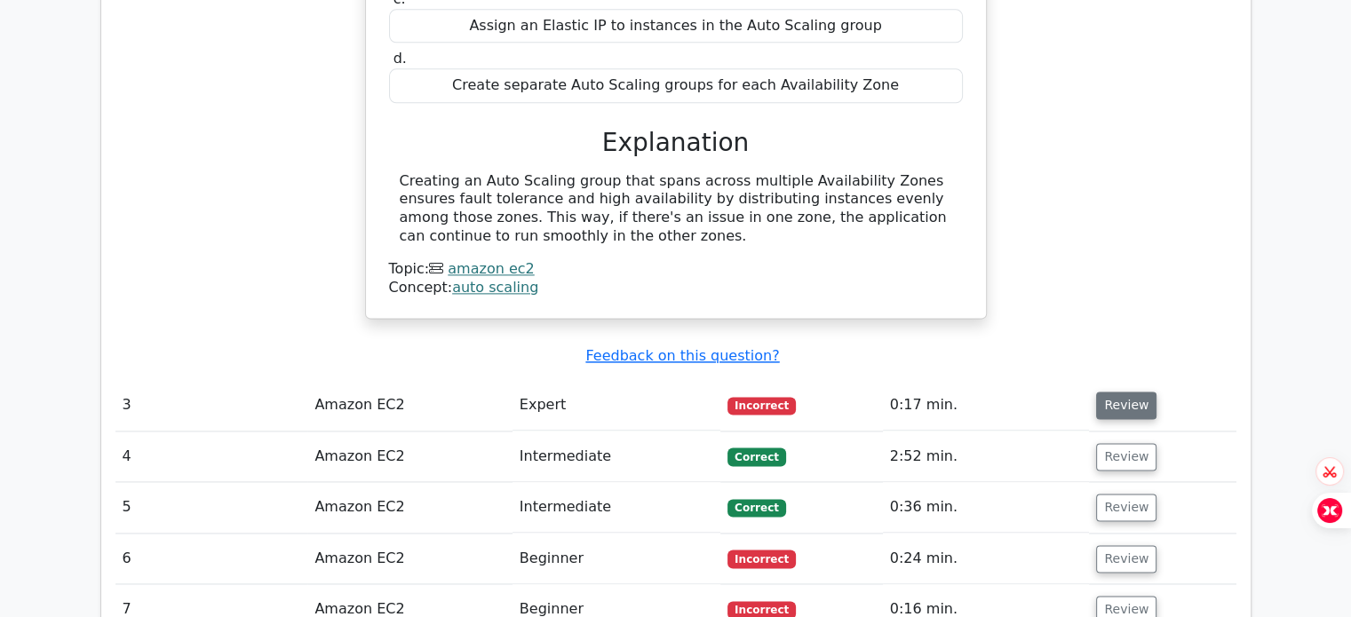
click at [1132, 392] on button "Review" at bounding box center [1126, 406] width 60 height 28
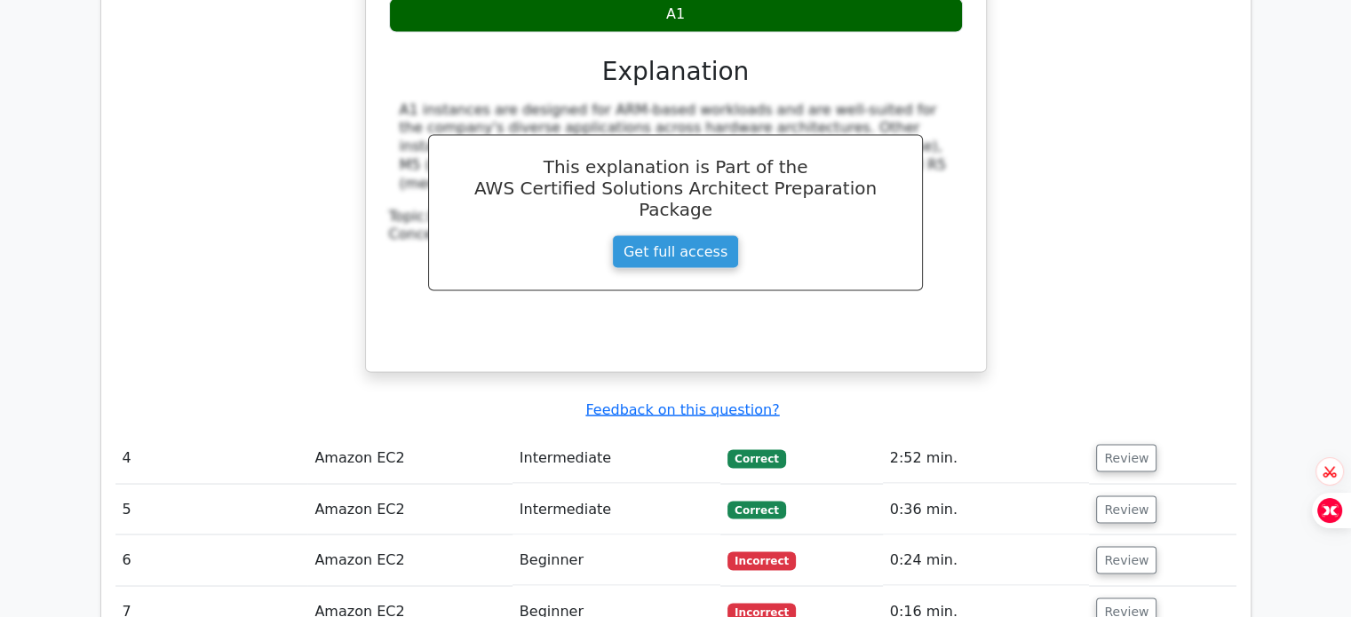
scroll to position [3141, 0]
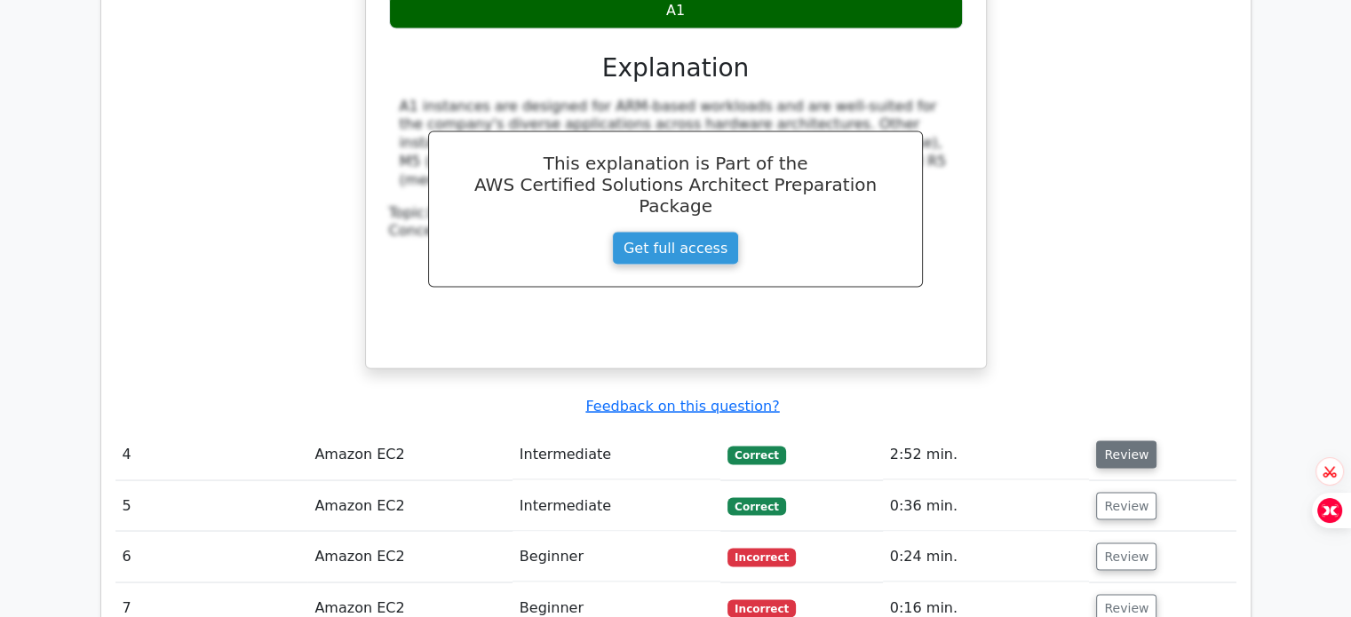
click at [1130, 441] on button "Review" at bounding box center [1126, 455] width 60 height 28
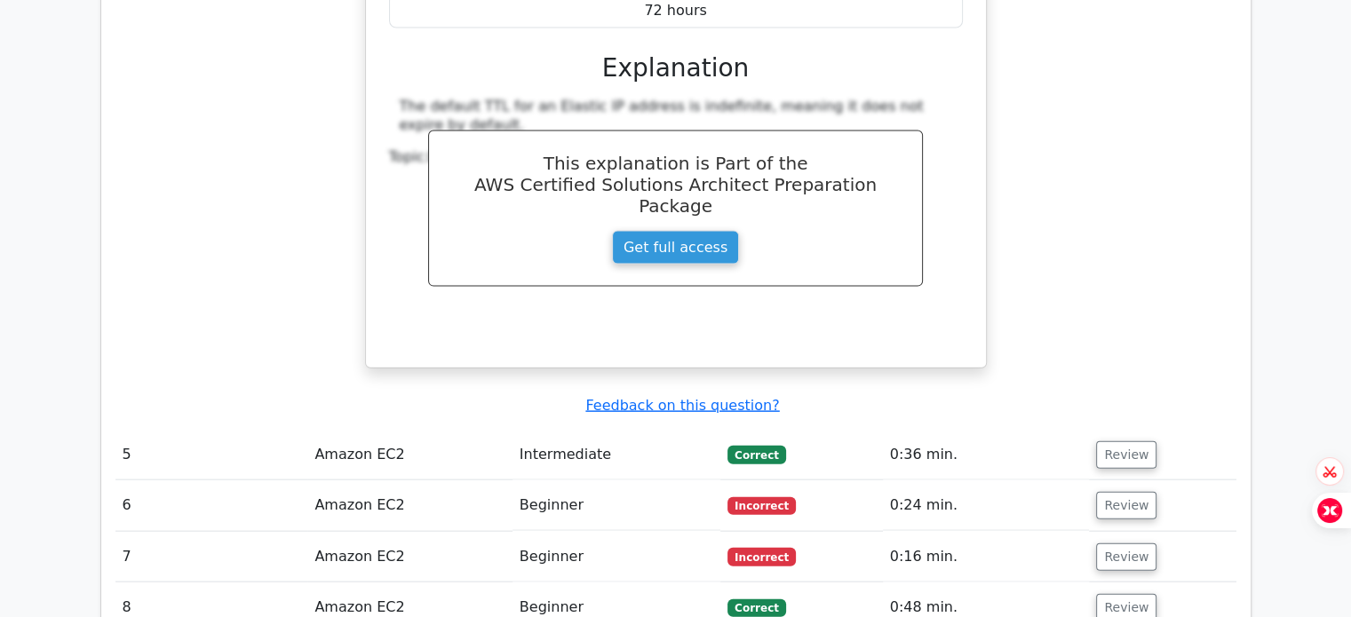
scroll to position [3909, 0]
click at [1123, 441] on button "Review" at bounding box center [1126, 455] width 60 height 28
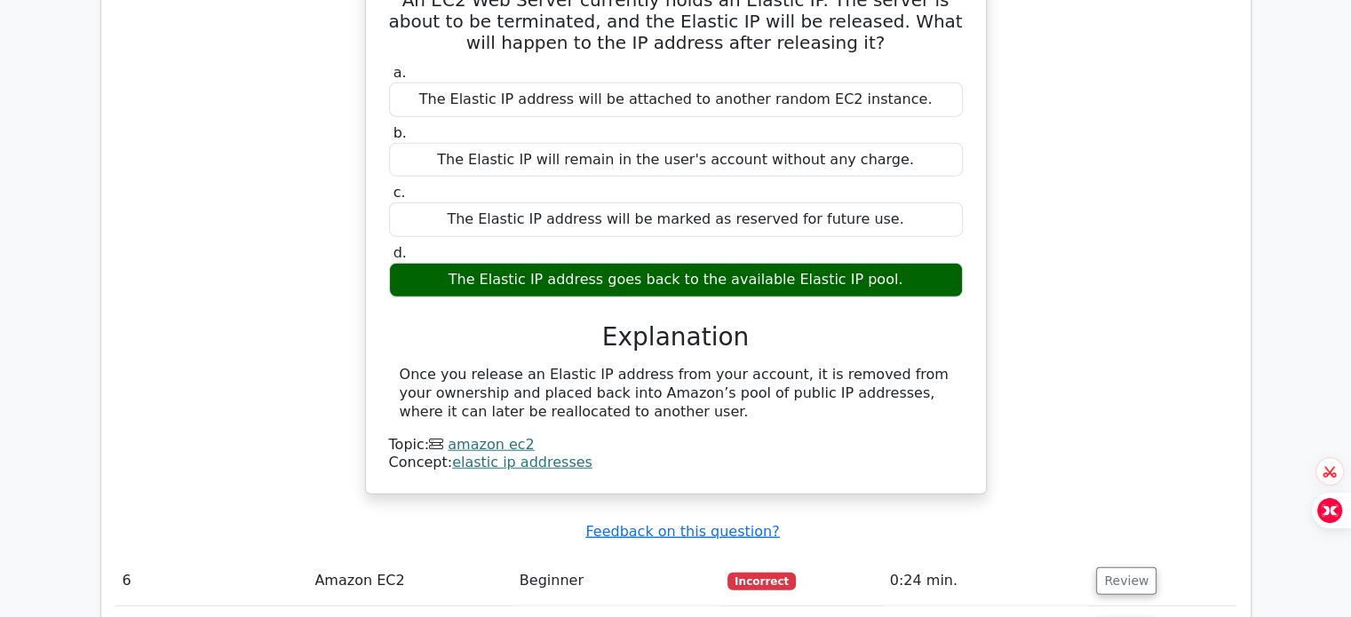
scroll to position [4437, 0]
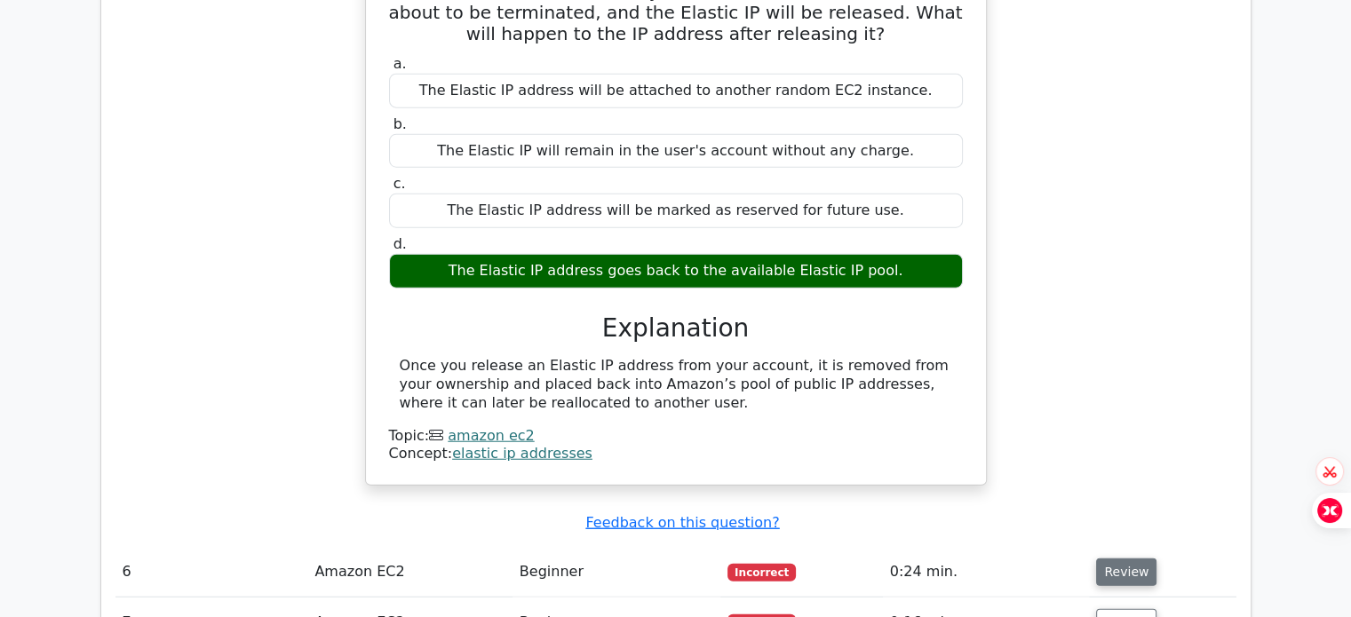
click at [1110, 559] on button "Review" at bounding box center [1126, 573] width 60 height 28
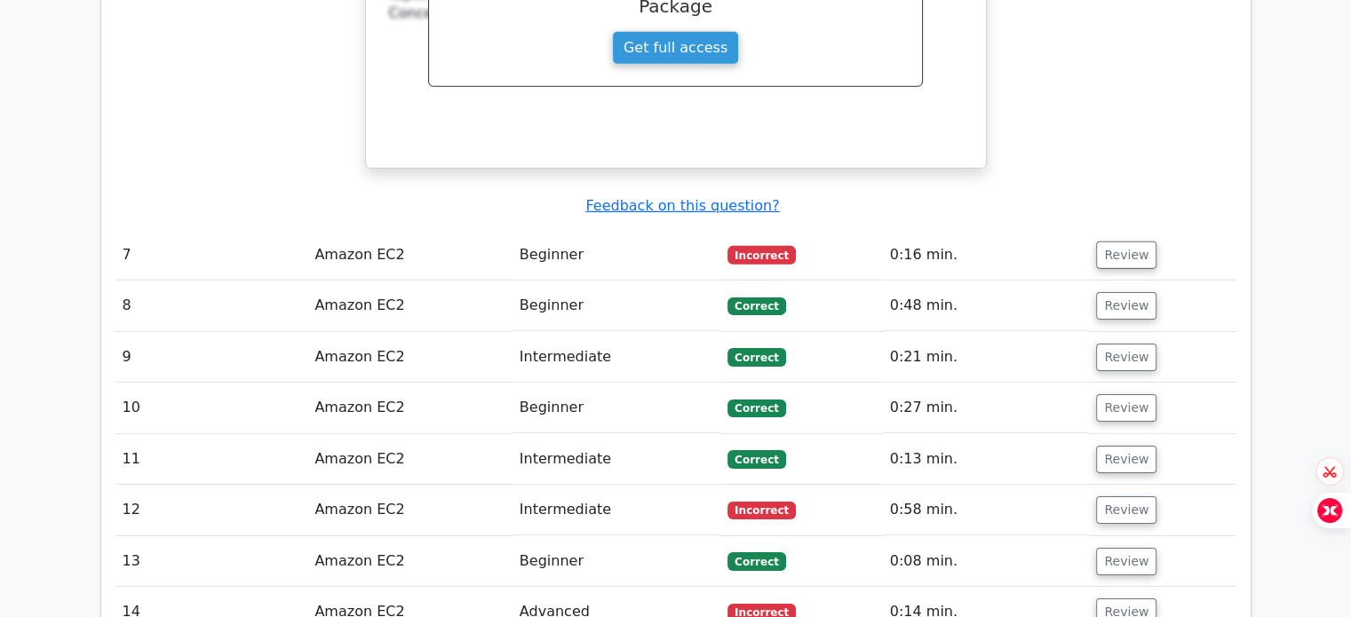
scroll to position [5637, 0]
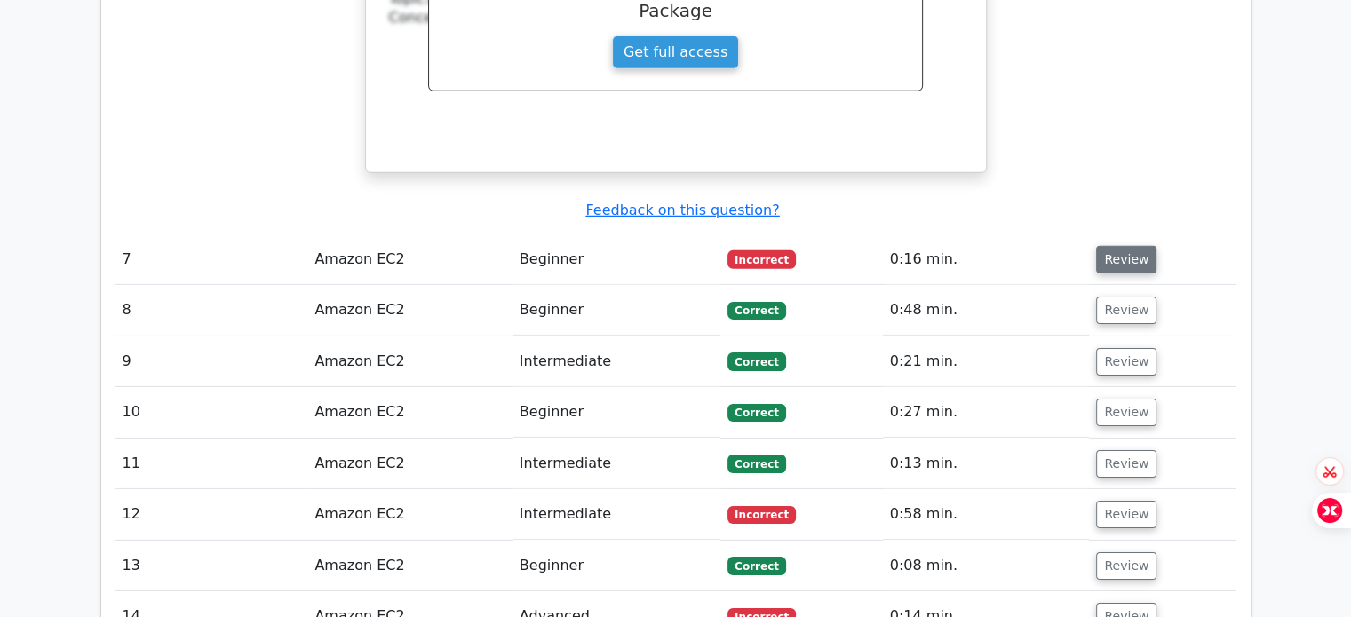
click at [1119, 246] on button "Review" at bounding box center [1126, 260] width 60 height 28
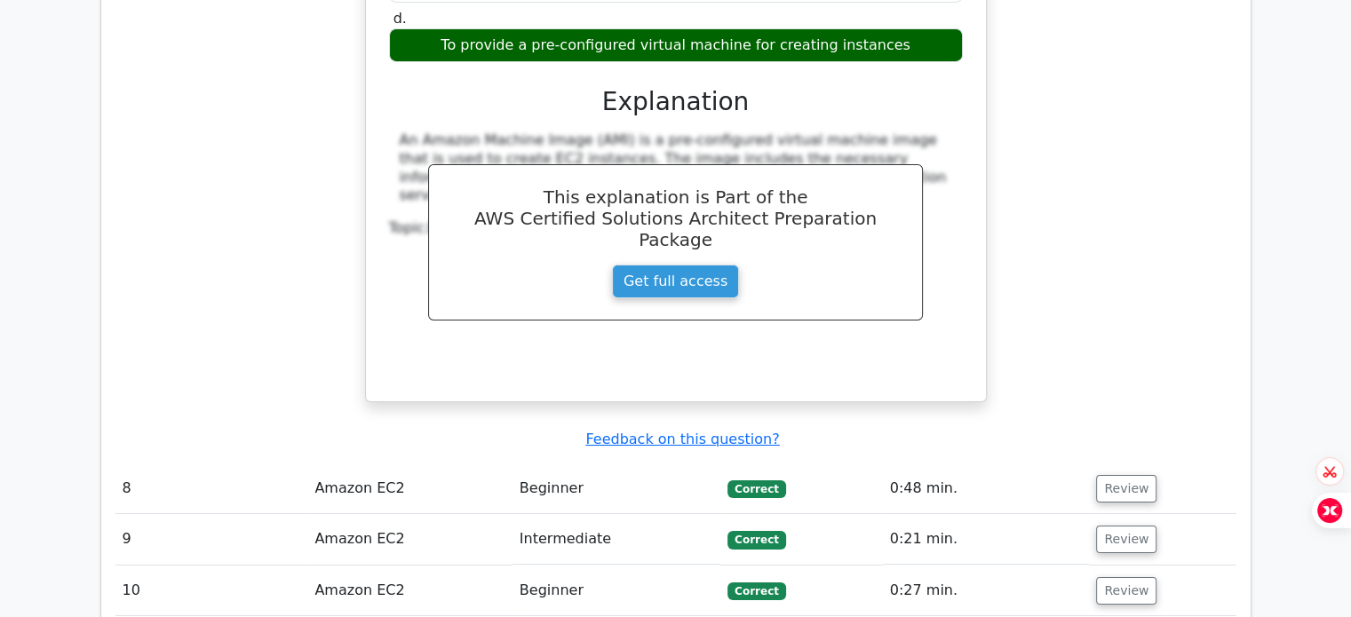
scroll to position [6156, 0]
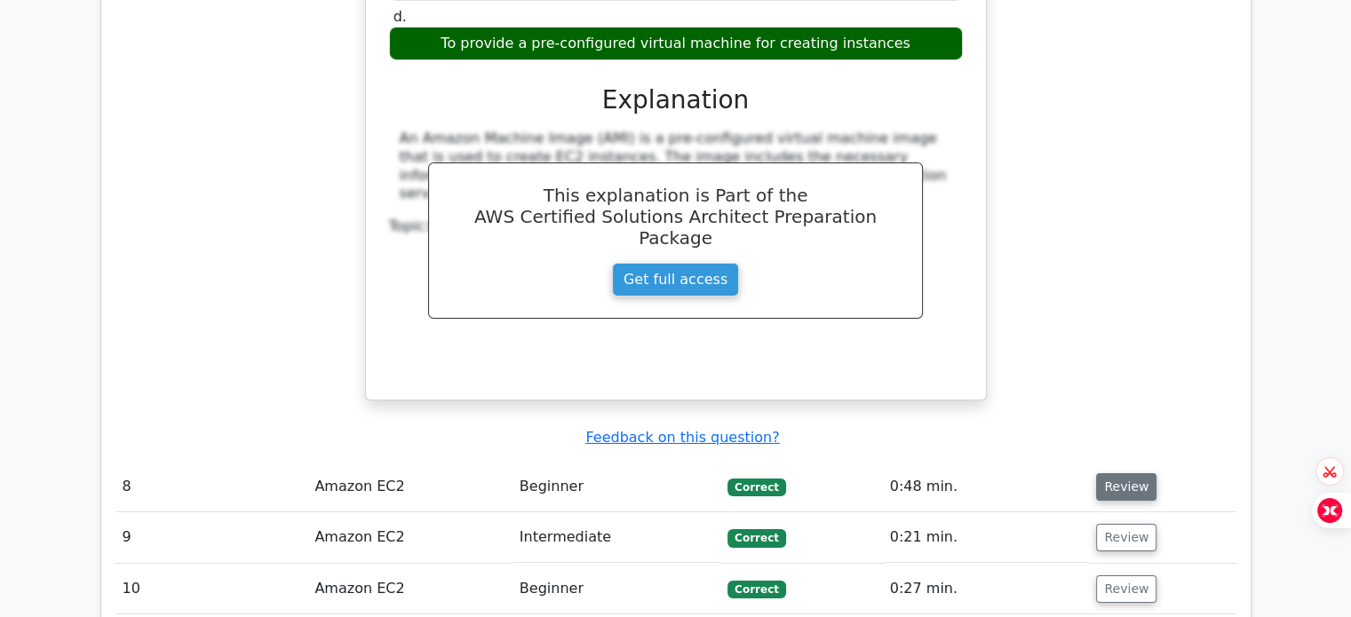
click at [1133, 473] on button "Review" at bounding box center [1126, 487] width 60 height 28
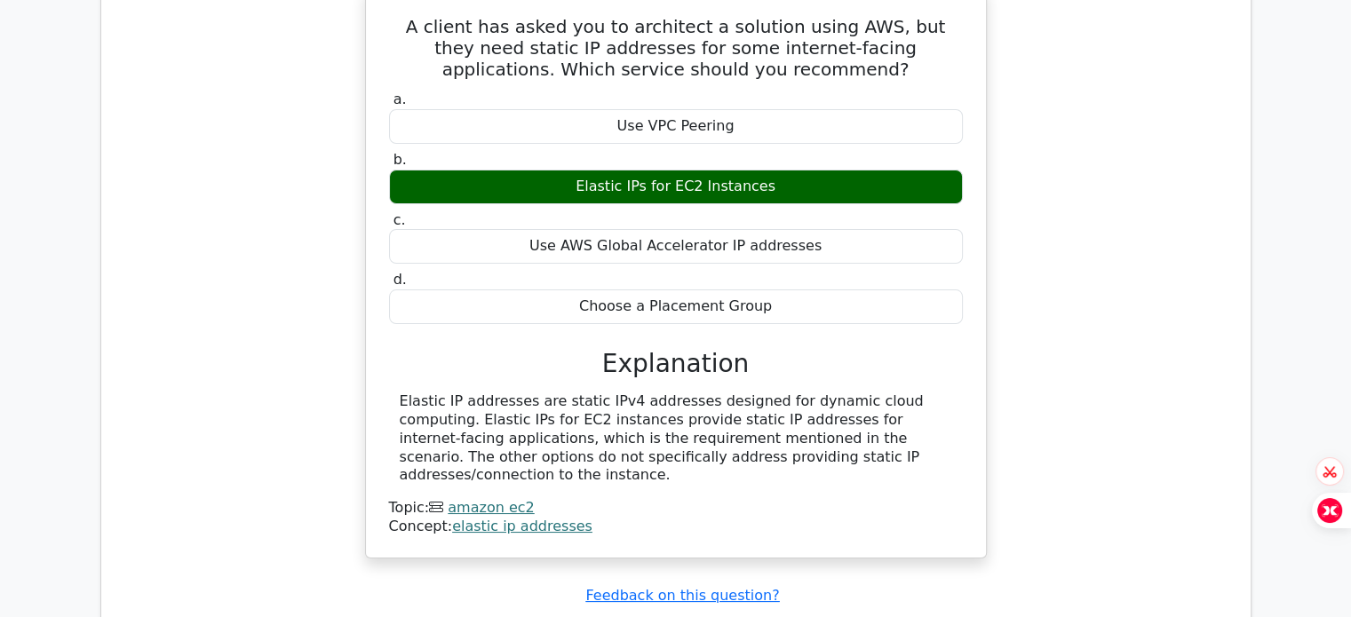
scroll to position [6771, 0]
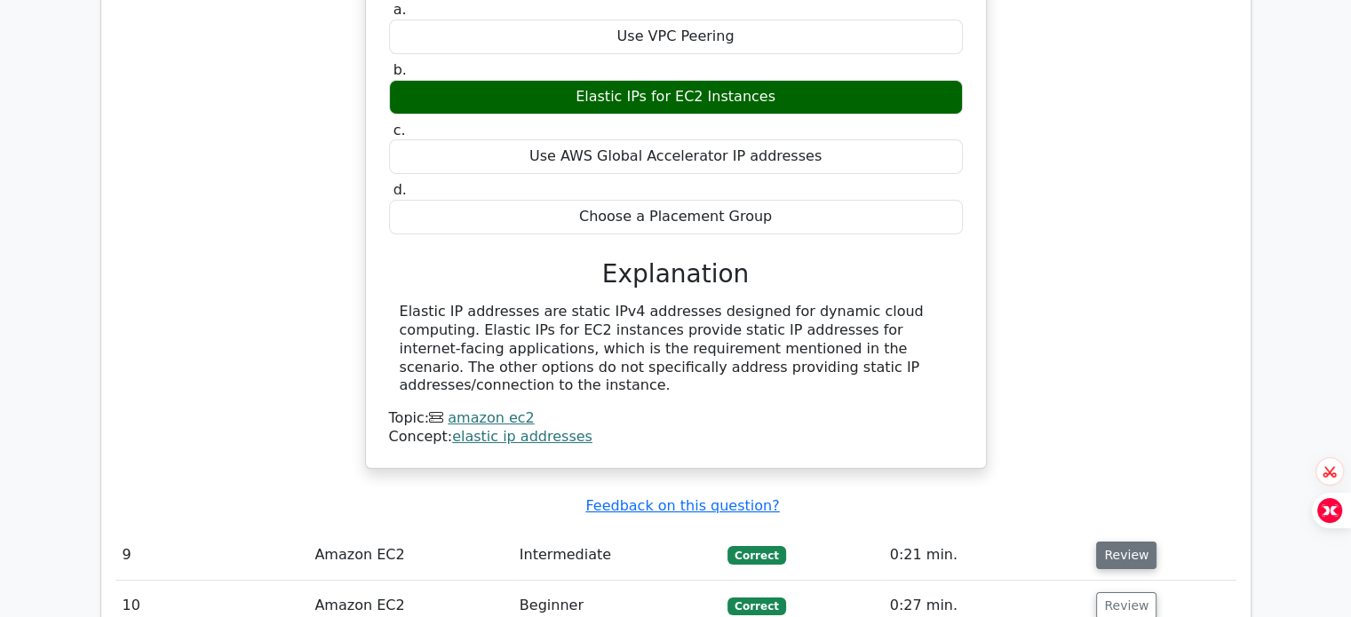
click at [1135, 542] on button "Review" at bounding box center [1126, 556] width 60 height 28
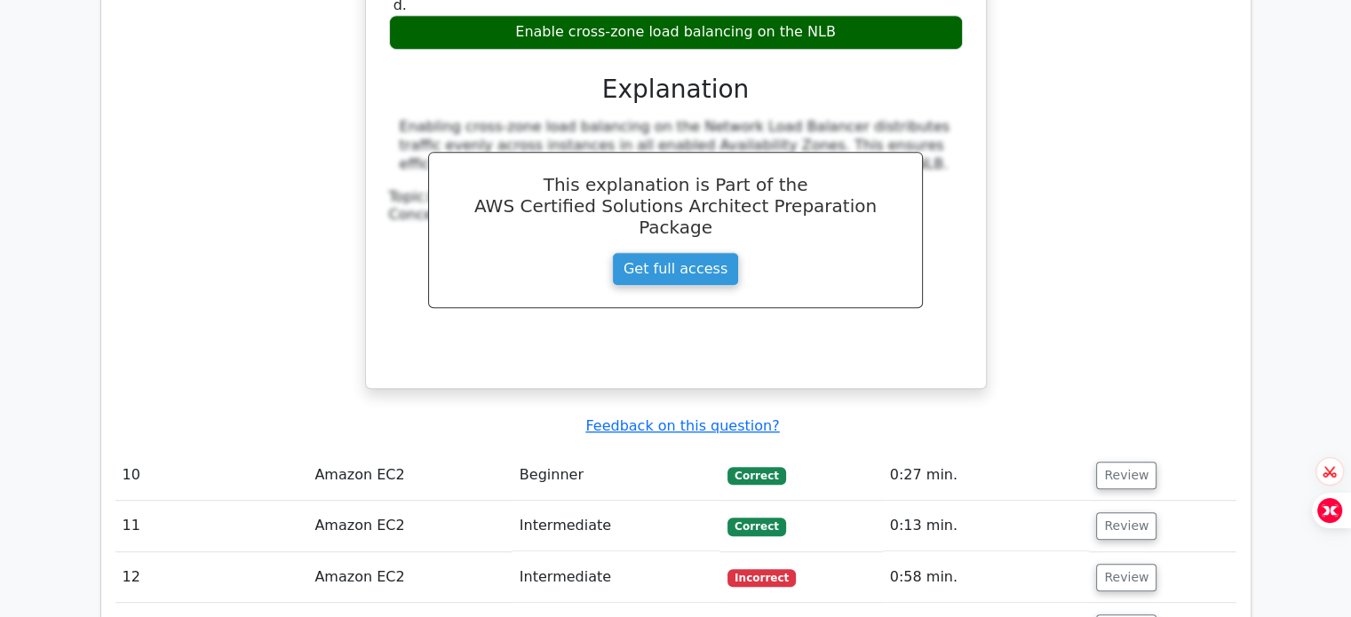
scroll to position [7666, 0]
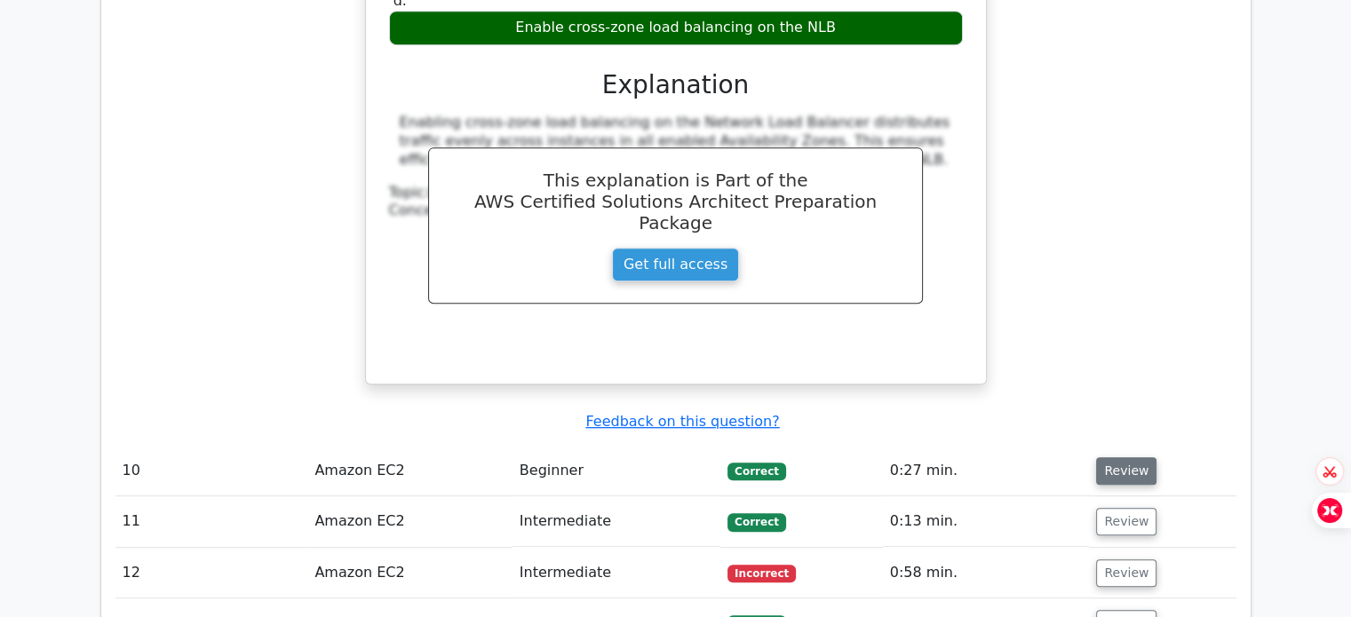
click at [1133, 457] on button "Review" at bounding box center [1126, 471] width 60 height 28
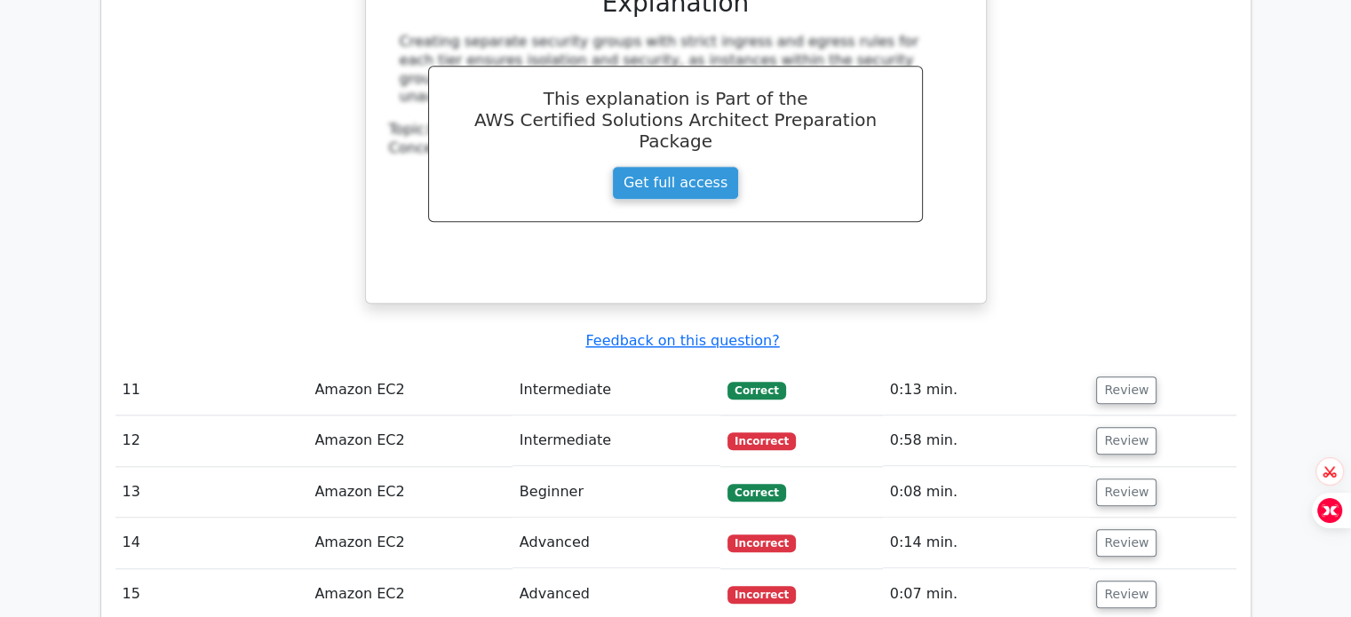
scroll to position [8571, 0]
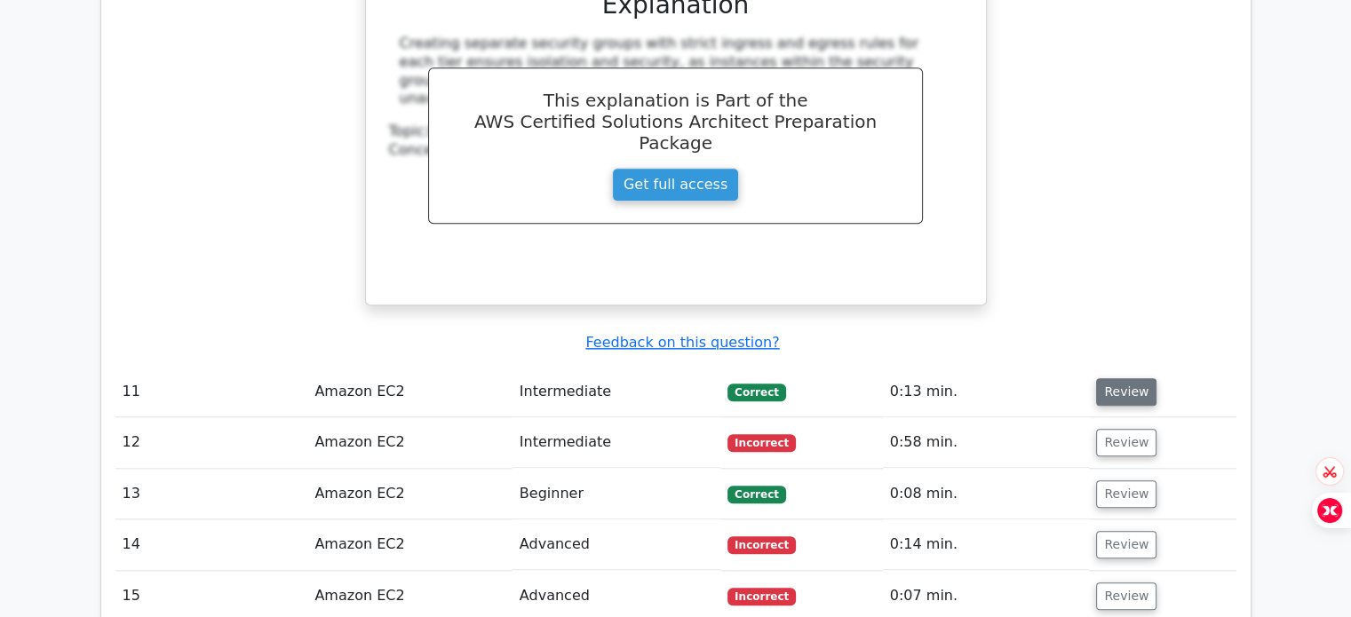
click at [1118, 378] on button "Review" at bounding box center [1126, 392] width 60 height 28
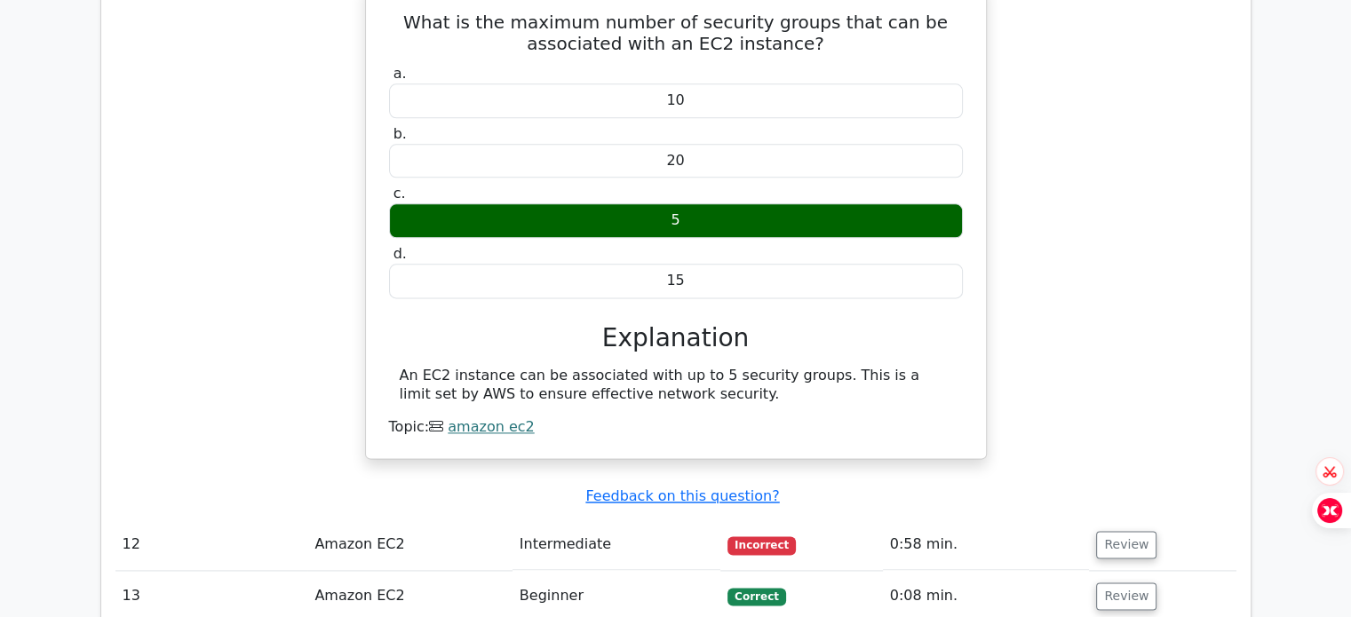
scroll to position [9032, 0]
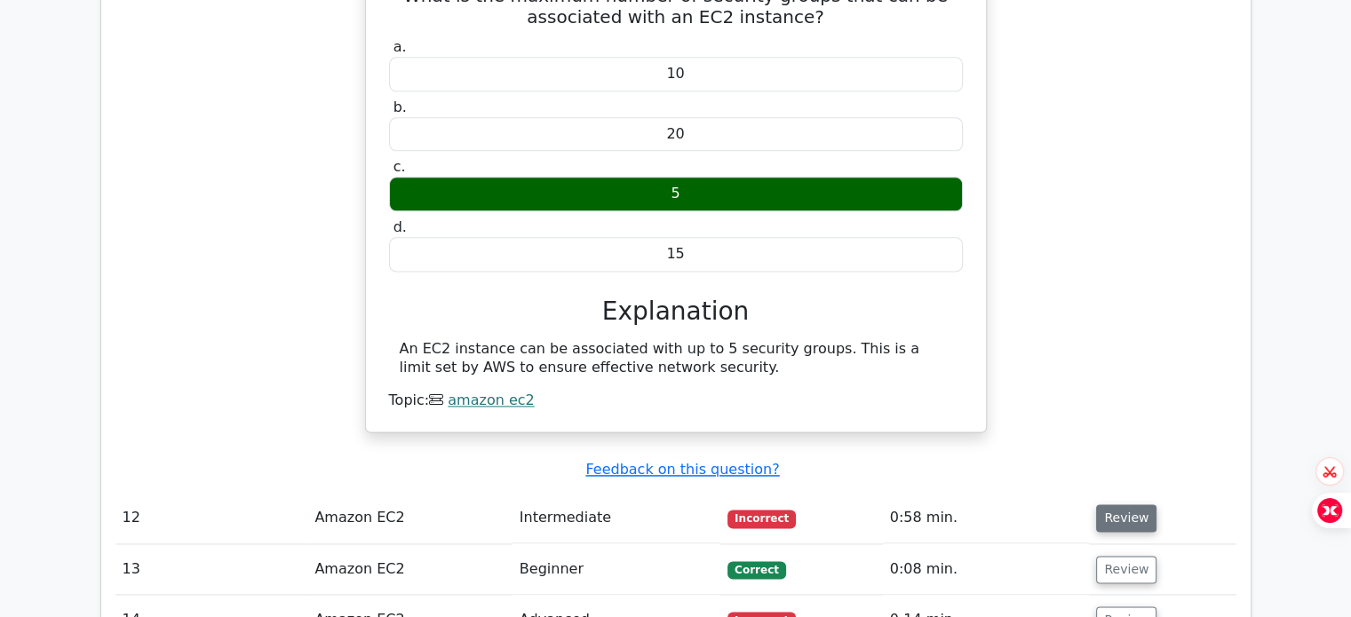
click at [1142, 504] on button "Review" at bounding box center [1126, 518] width 60 height 28
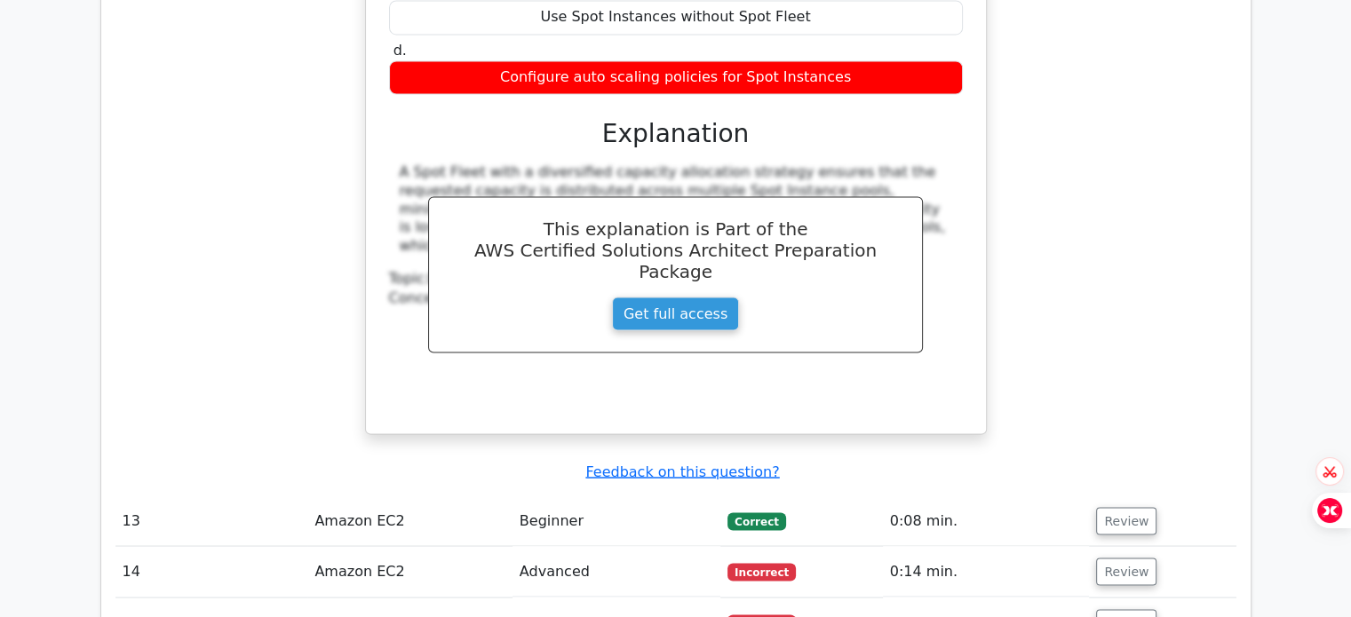
scroll to position [9842, 0]
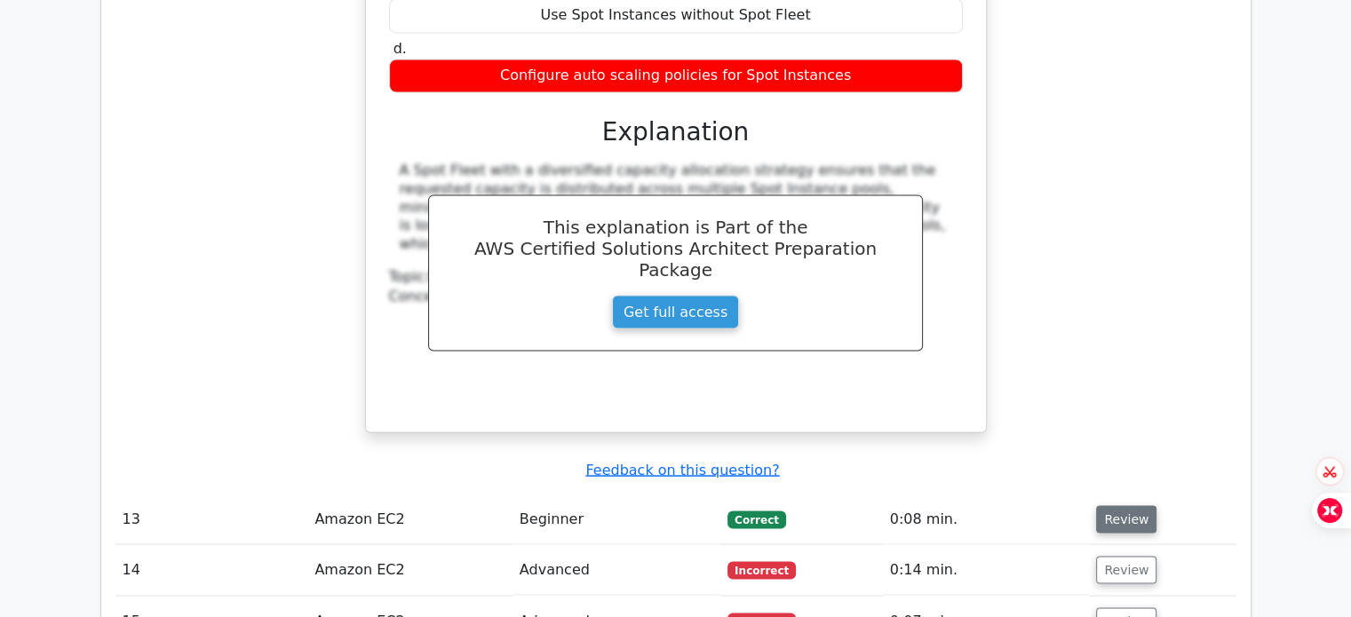
click at [1130, 505] on button "Review" at bounding box center [1126, 519] width 60 height 28
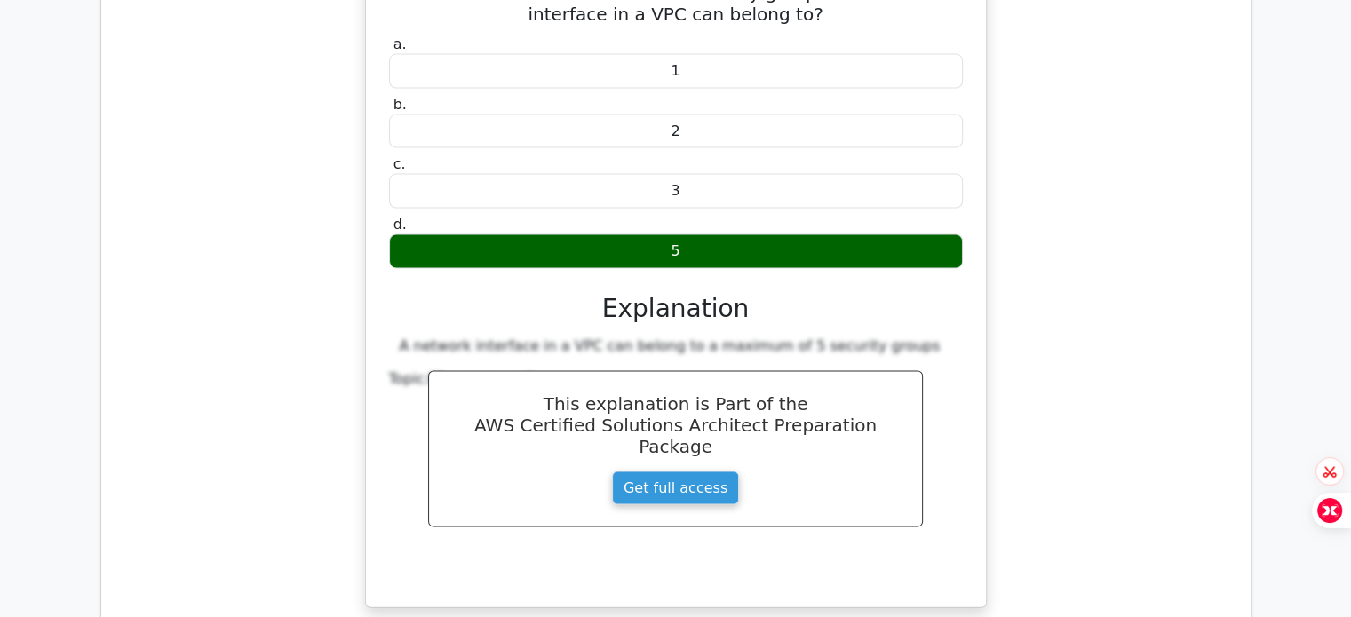
scroll to position [10509, 0]
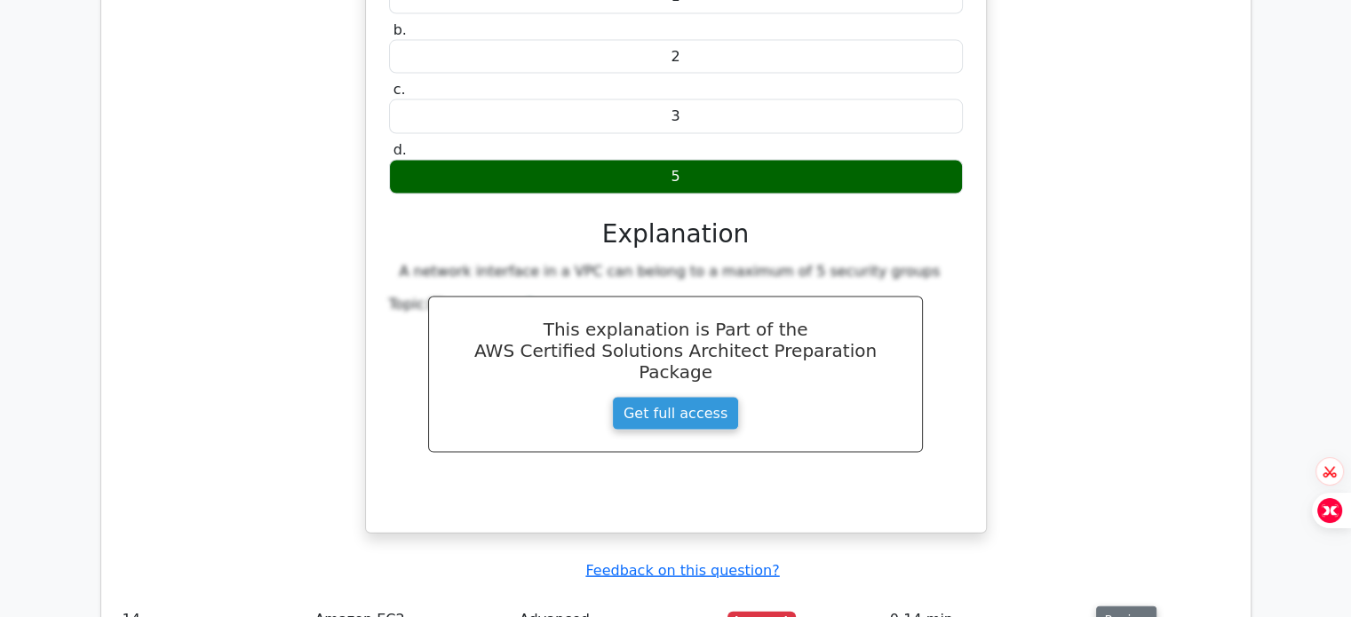
click at [1134, 607] on button "Review" at bounding box center [1126, 621] width 60 height 28
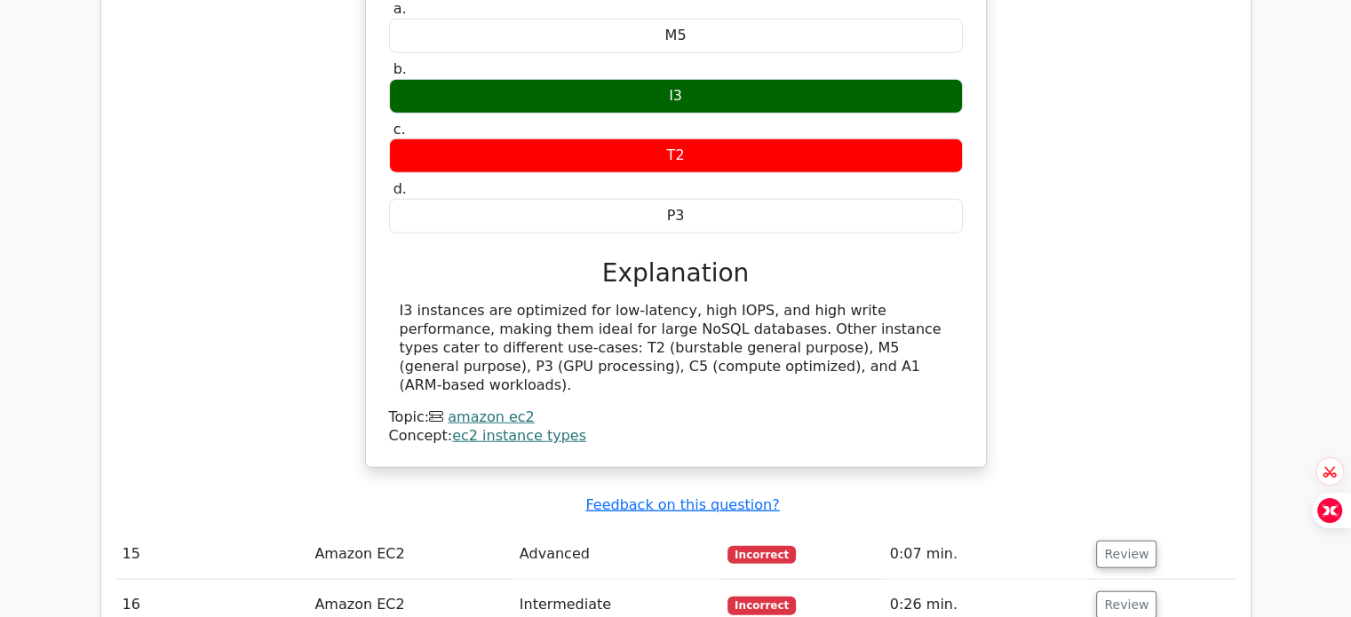
scroll to position [11287, 0]
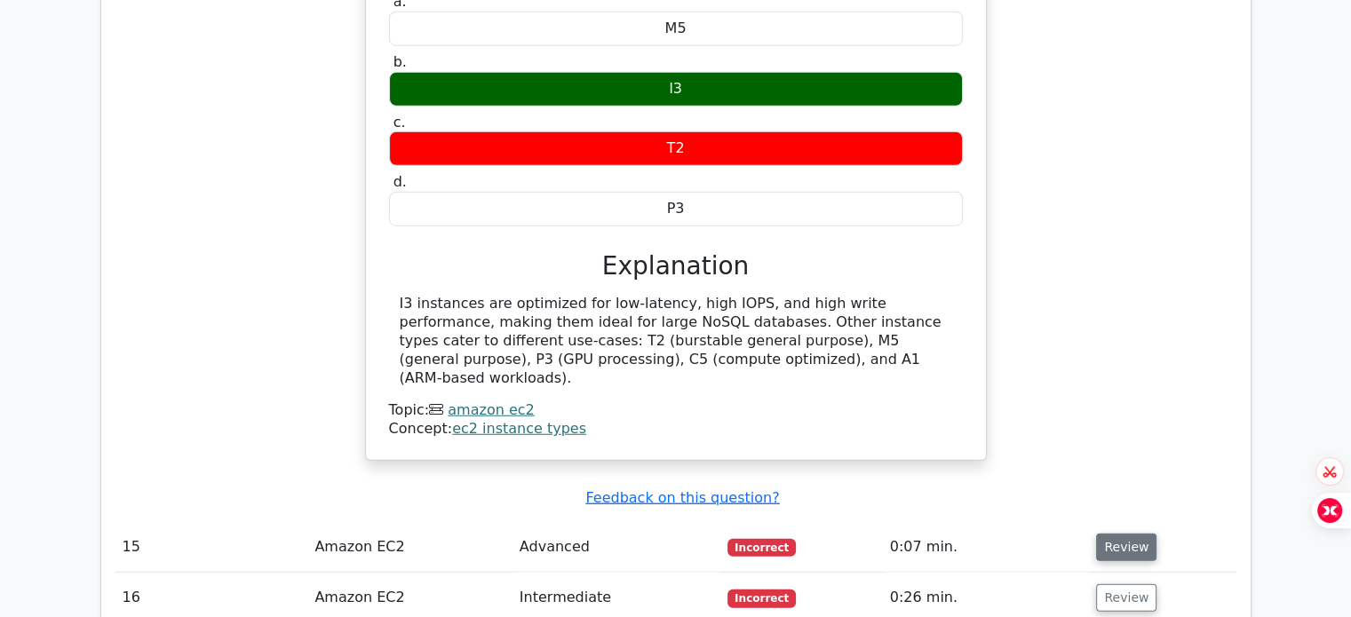
click at [1123, 534] on button "Review" at bounding box center [1126, 548] width 60 height 28
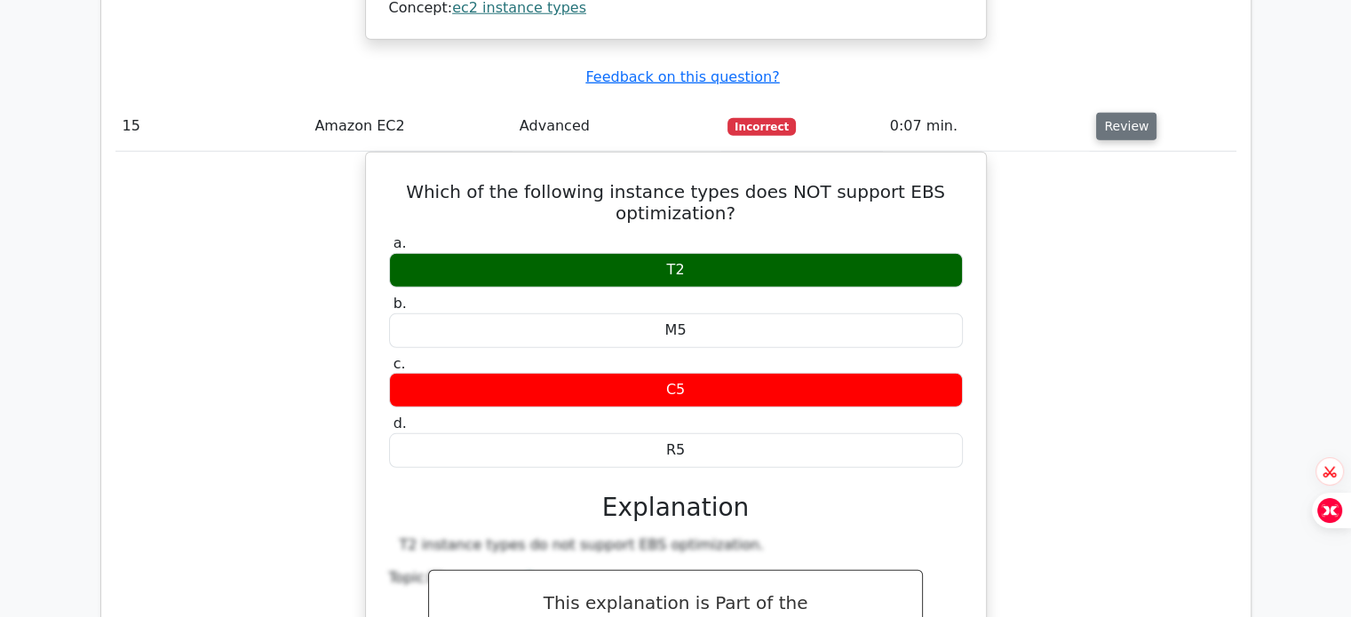
scroll to position [11883, 0]
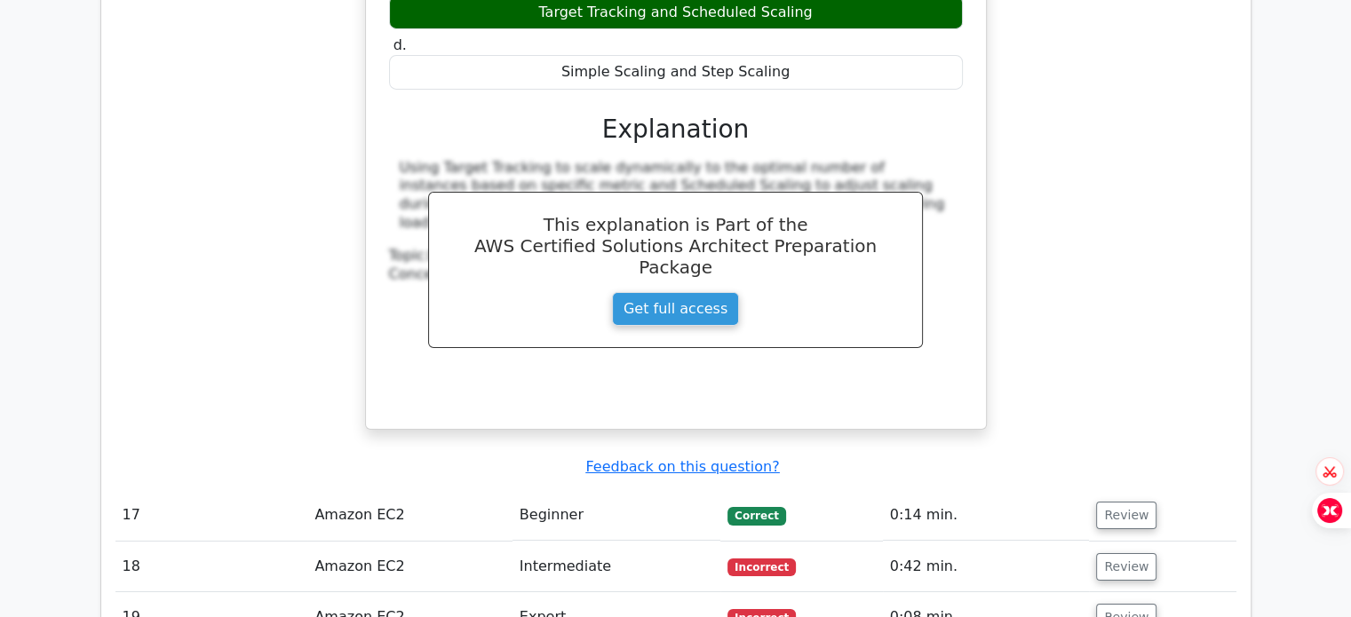
scroll to position [12907, 0]
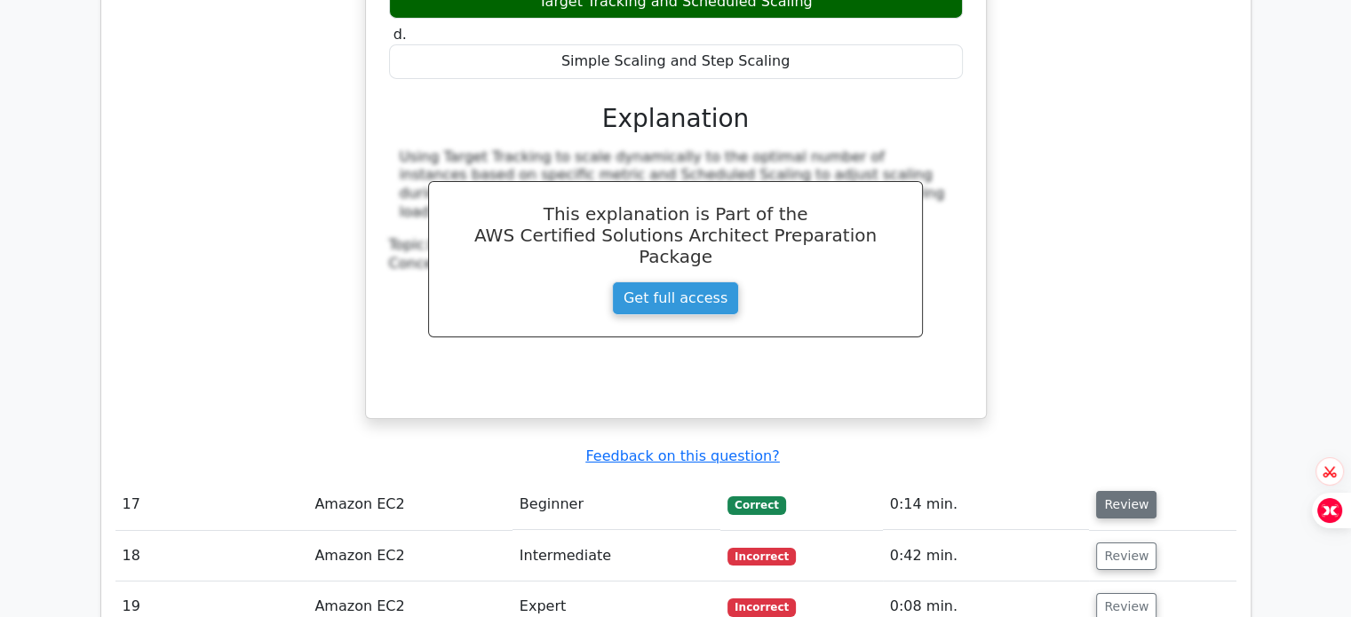
click at [1107, 491] on button "Review" at bounding box center [1126, 505] width 60 height 28
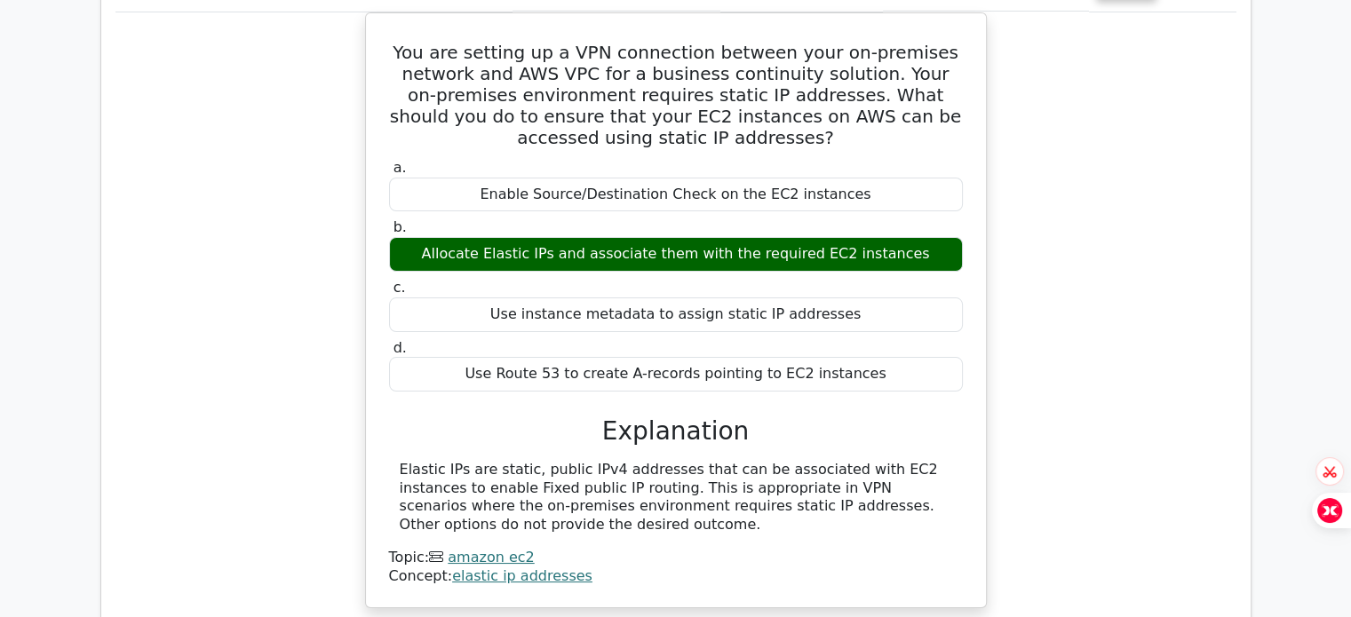
scroll to position [13474, 0]
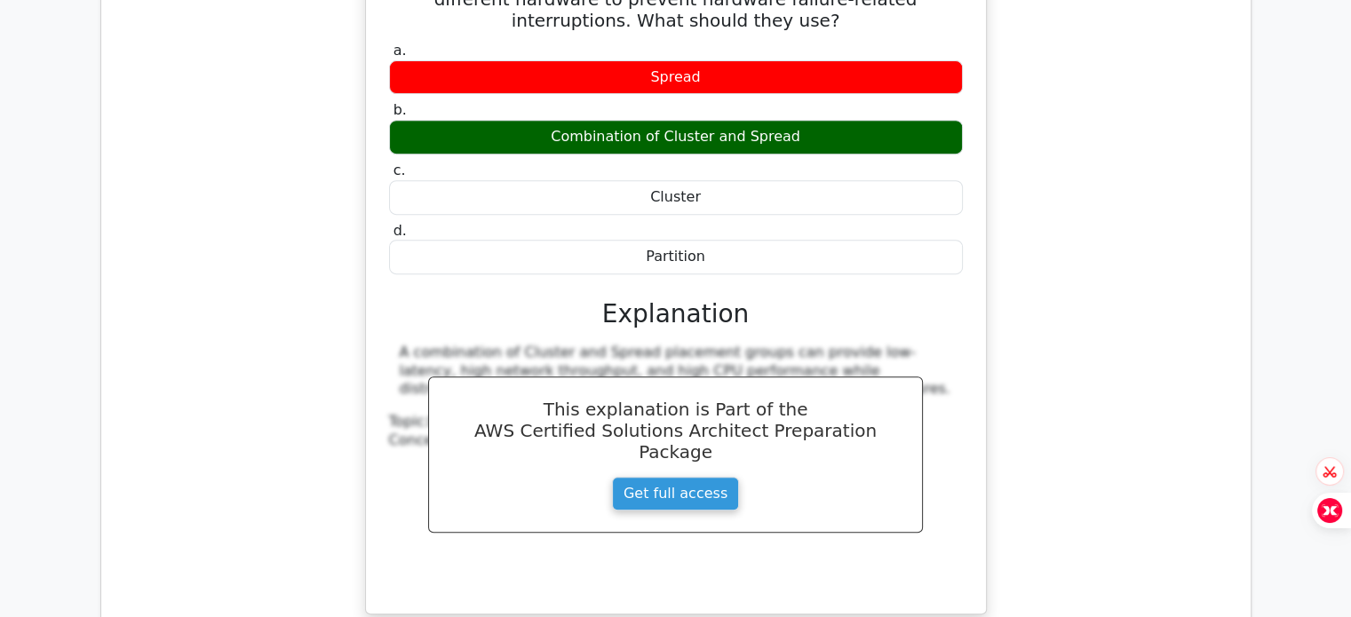
scroll to position [14287, 0]
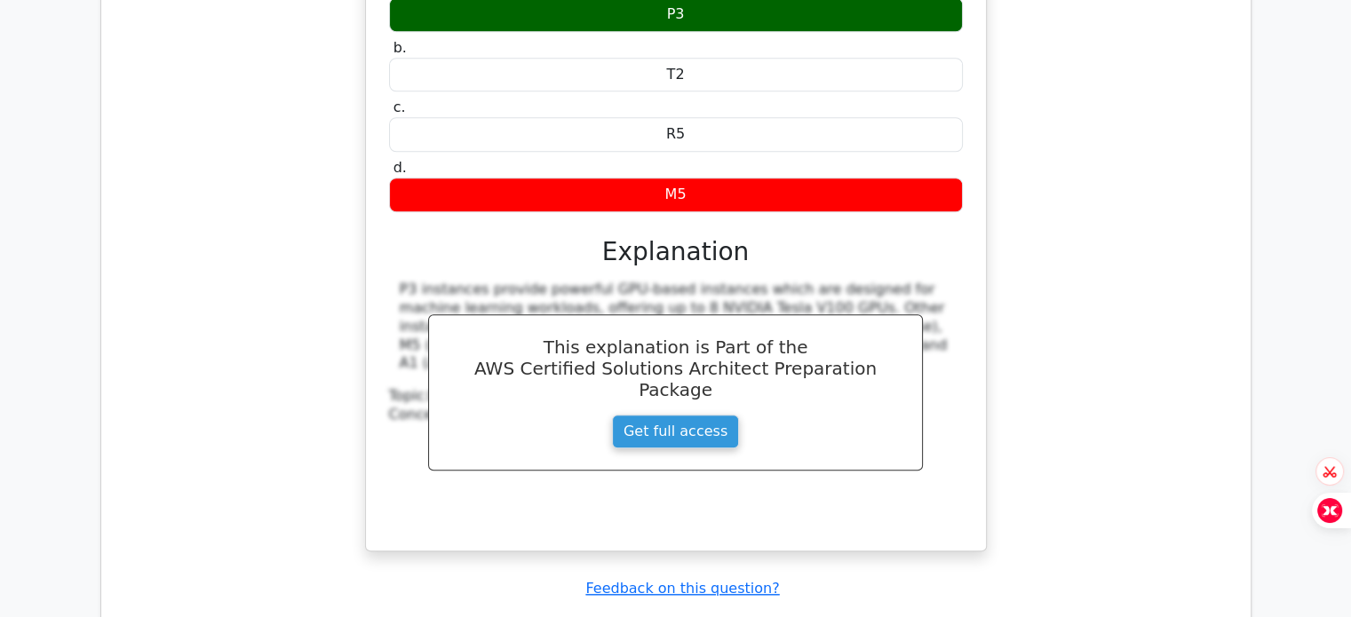
scroll to position [15106, 0]
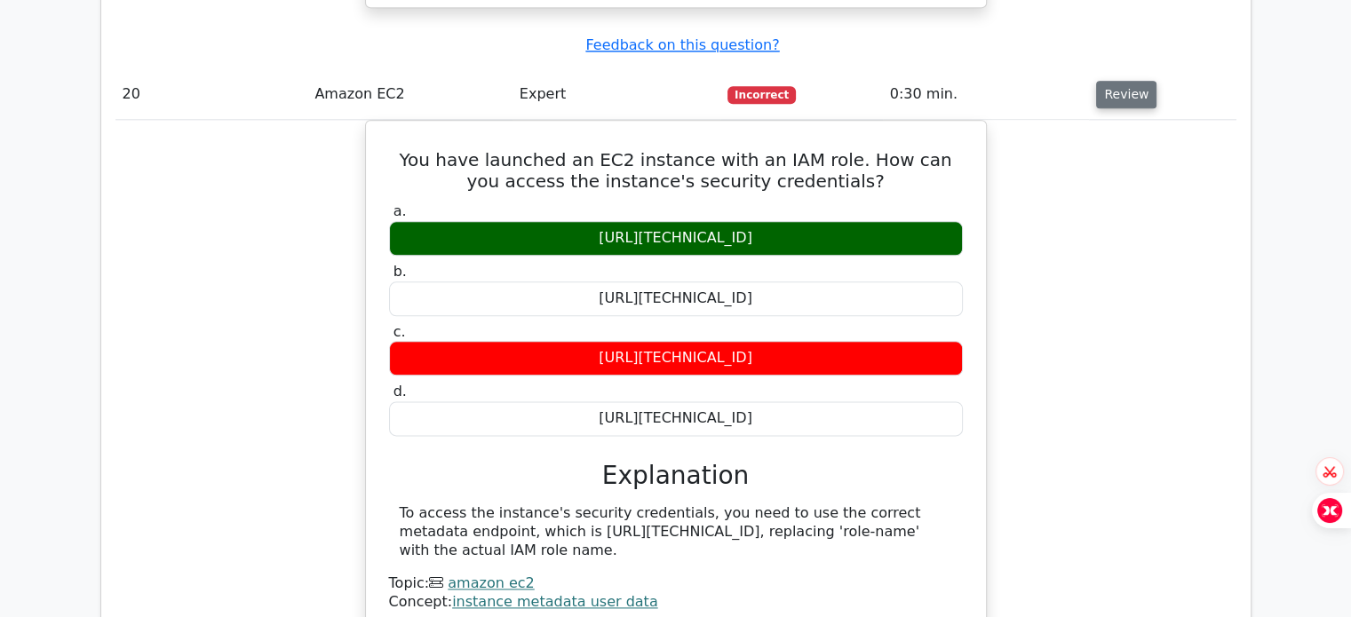
scroll to position [15647, 0]
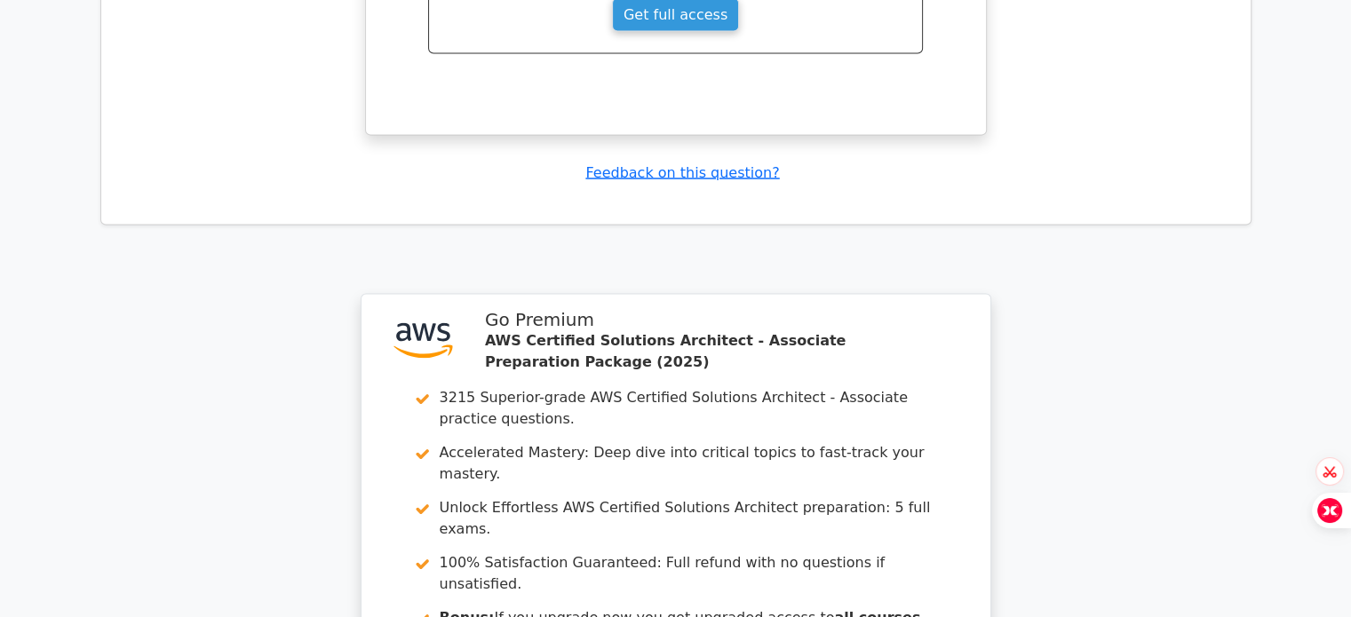
scroll to position [16999, 0]
